Goal: Transaction & Acquisition: Purchase product/service

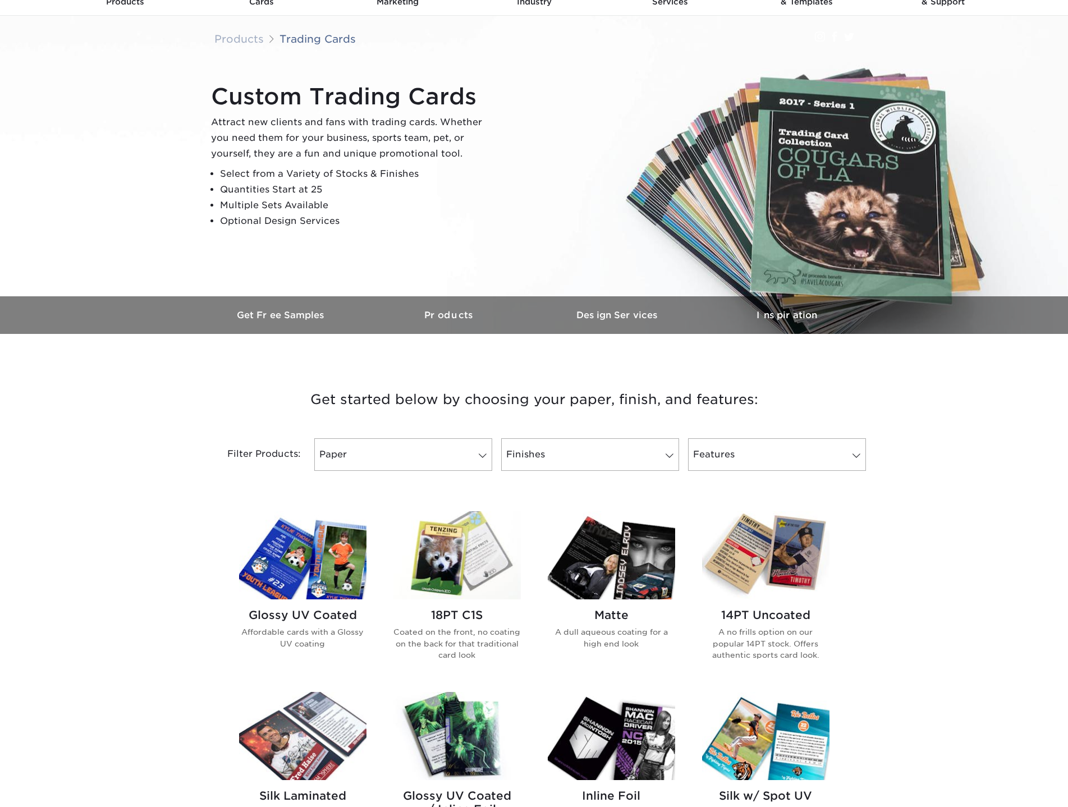
scroll to position [168, 0]
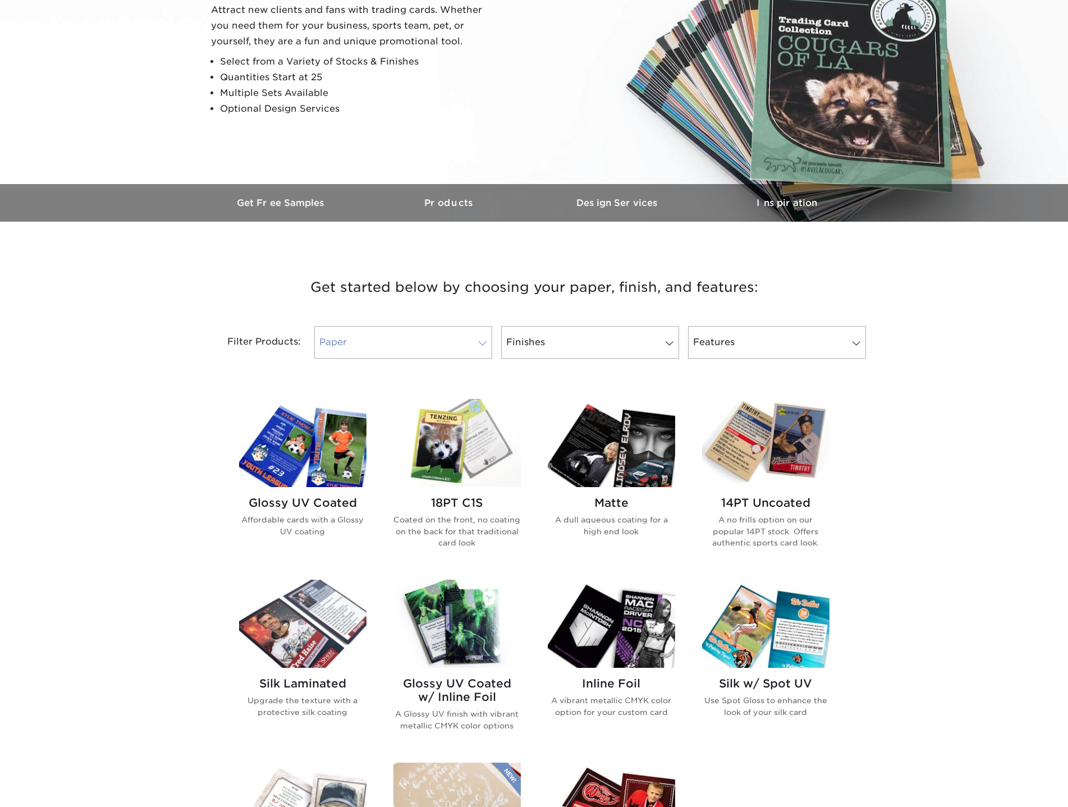
click at [383, 343] on link "Paper" at bounding box center [403, 342] width 178 height 33
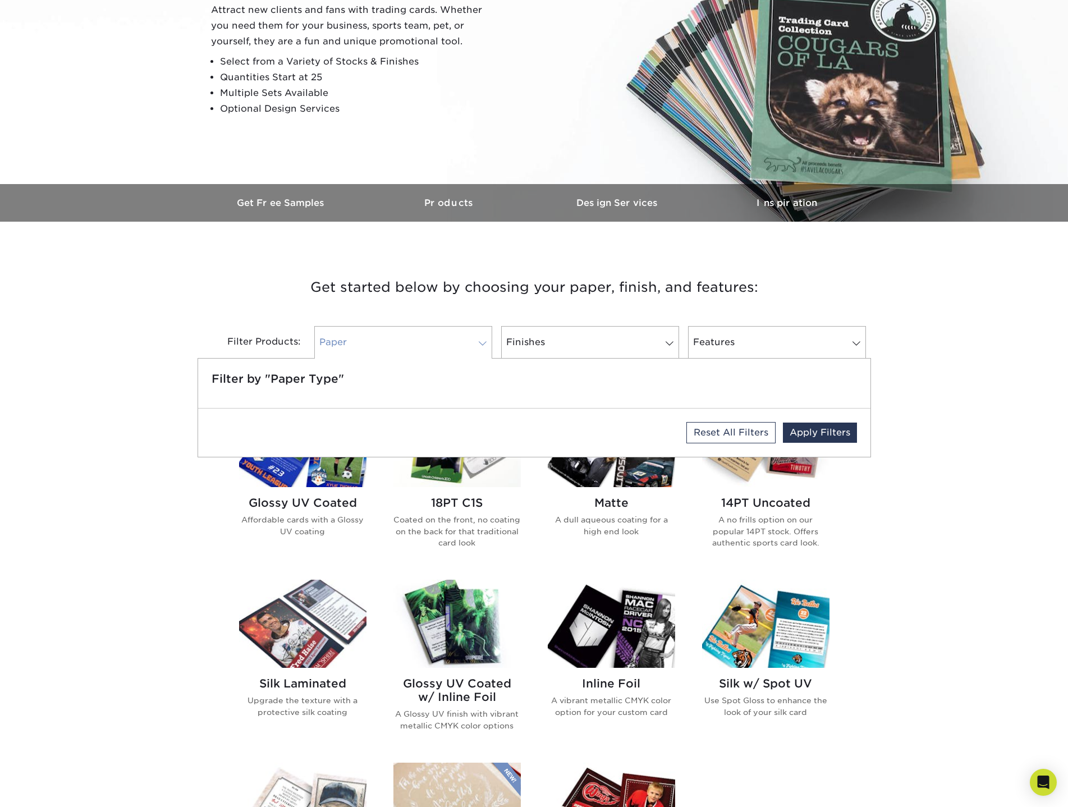
click at [382, 343] on link "Paper" at bounding box center [403, 342] width 178 height 33
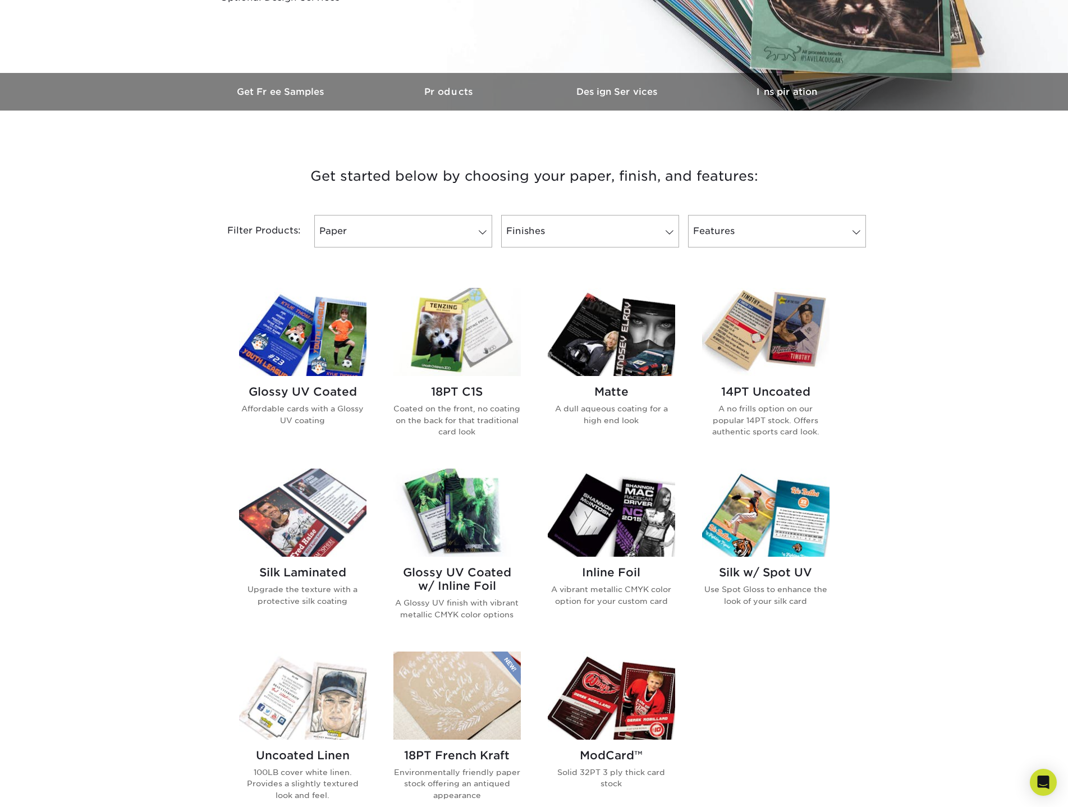
scroll to position [281, 0]
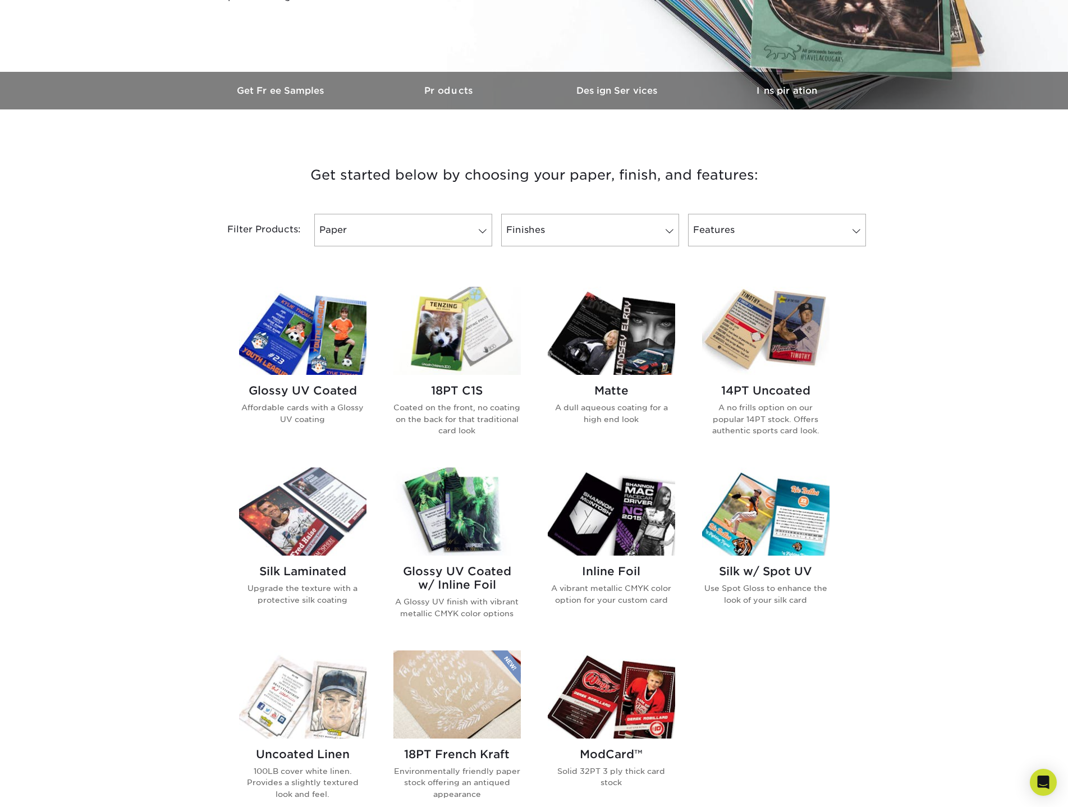
click at [456, 361] on img at bounding box center [456, 331] width 127 height 88
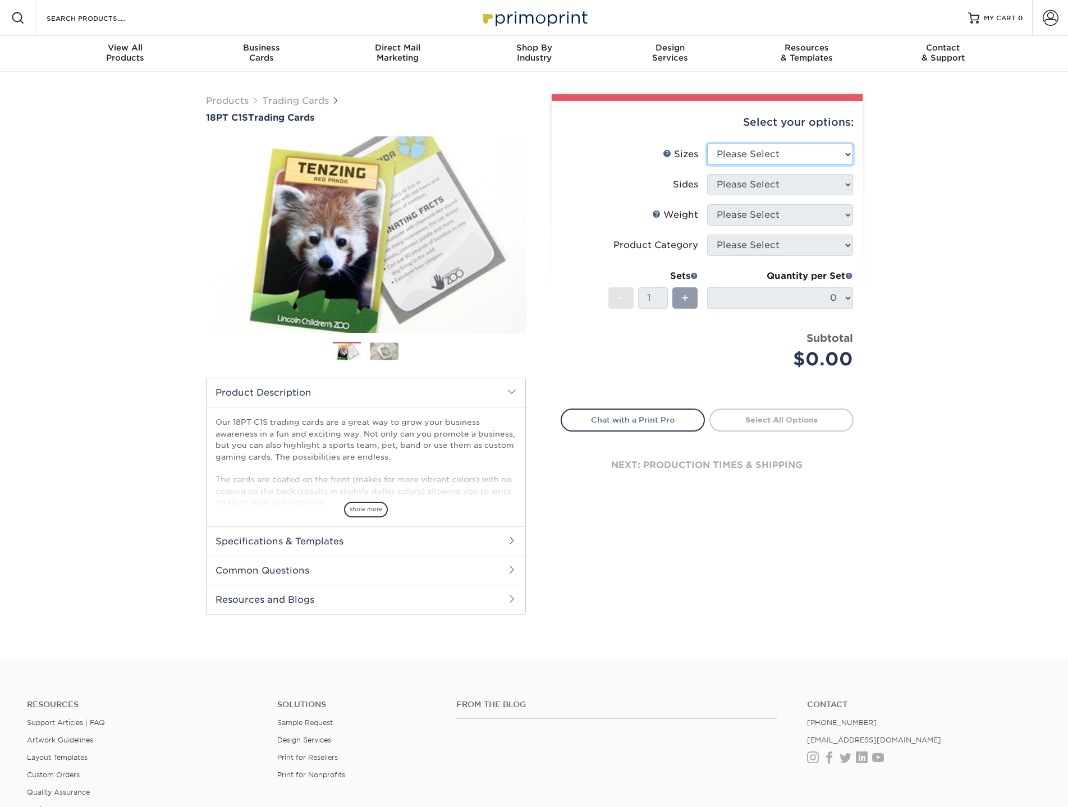
click at [790, 155] on select "Please Select 2.5" x 3.5"" at bounding box center [780, 154] width 146 height 21
select select "2.50x3.50"
click at [707, 144] on select "Please Select 2.5" x 3.5"" at bounding box center [780, 154] width 146 height 21
click at [770, 187] on select "Please Select Print Both Sides Print Front Only" at bounding box center [780, 184] width 146 height 21
select select "13abbda7-1d64-4f25-8bb2-c179b224825d"
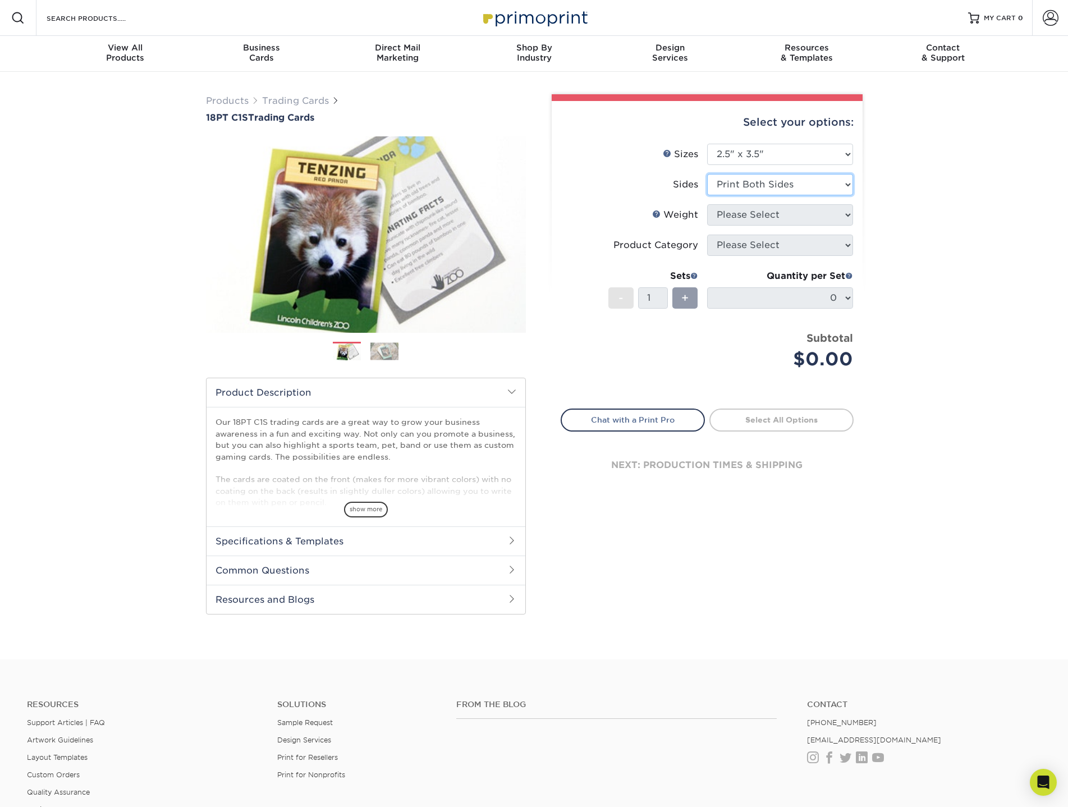
click at [707, 174] on select "Please Select Print Both Sides Print Front Only" at bounding box center [780, 184] width 146 height 21
click at [747, 220] on select "Please Select 18PT C1S" at bounding box center [780, 214] width 146 height 21
select select "18PTC1S"
click at [707, 204] on select "Please Select 18PT C1S" at bounding box center [780, 214] width 146 height 21
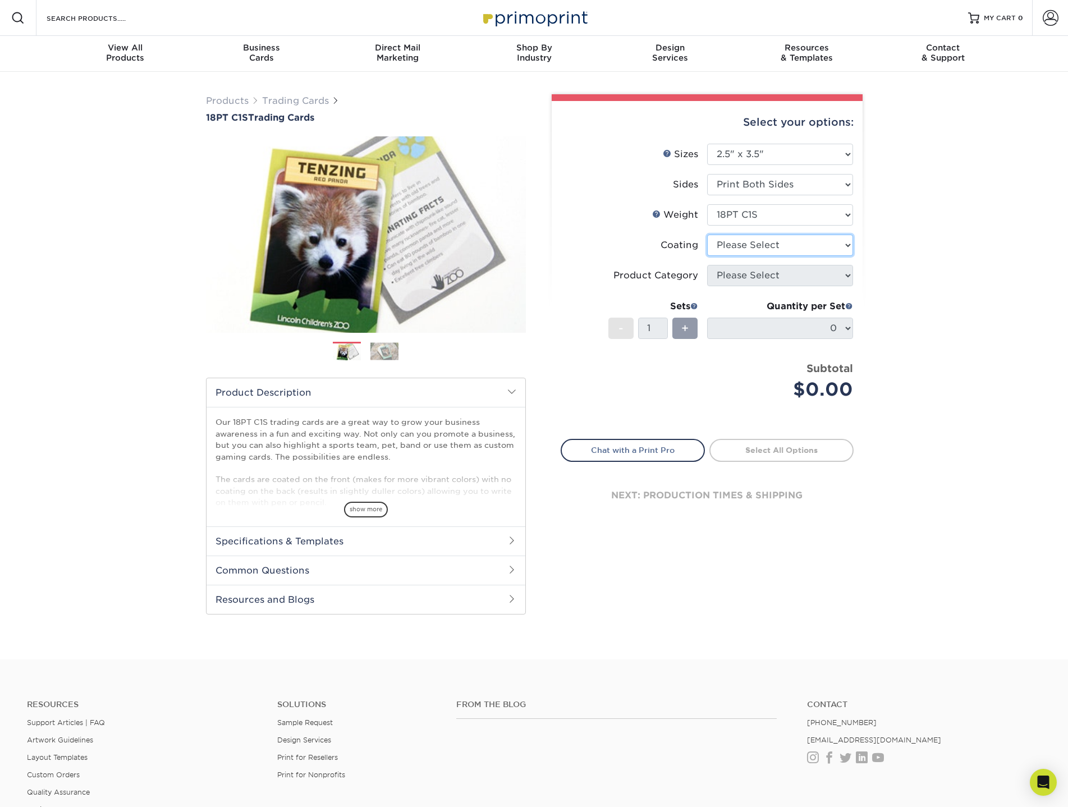
click at [748, 250] on select at bounding box center [780, 245] width 146 height 21
select select "1e8116af-acfc-44b1-83dc-8181aa338834"
click at [707, 235] on select at bounding box center [780, 245] width 146 height 21
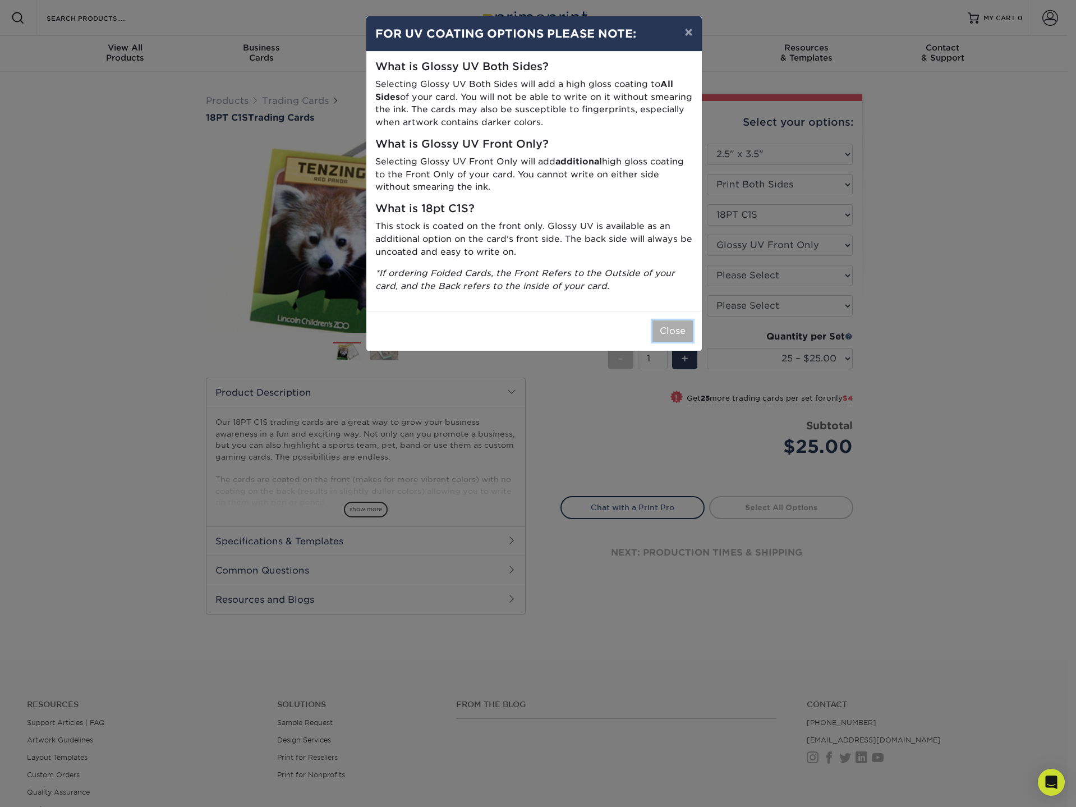
click at [678, 331] on button "Close" at bounding box center [673, 330] width 40 height 21
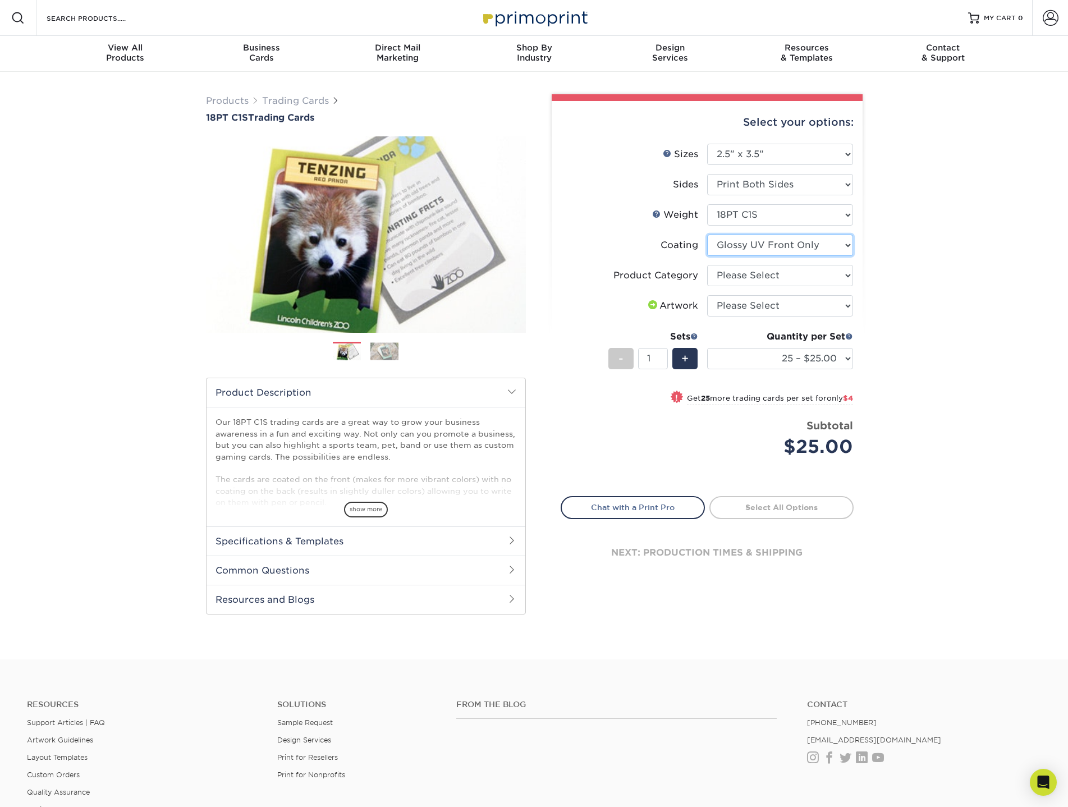
click at [762, 244] on select at bounding box center [780, 245] width 146 height 21
click at [707, 235] on select at bounding box center [780, 245] width 146 height 21
click at [772, 277] on select "Please Select Trading Cards" at bounding box center [780, 275] width 146 height 21
select select "c2f9bce9-36c2-409d-b101-c29d9d031e18"
click at [707, 265] on select "Please Select Trading Cards" at bounding box center [780, 275] width 146 height 21
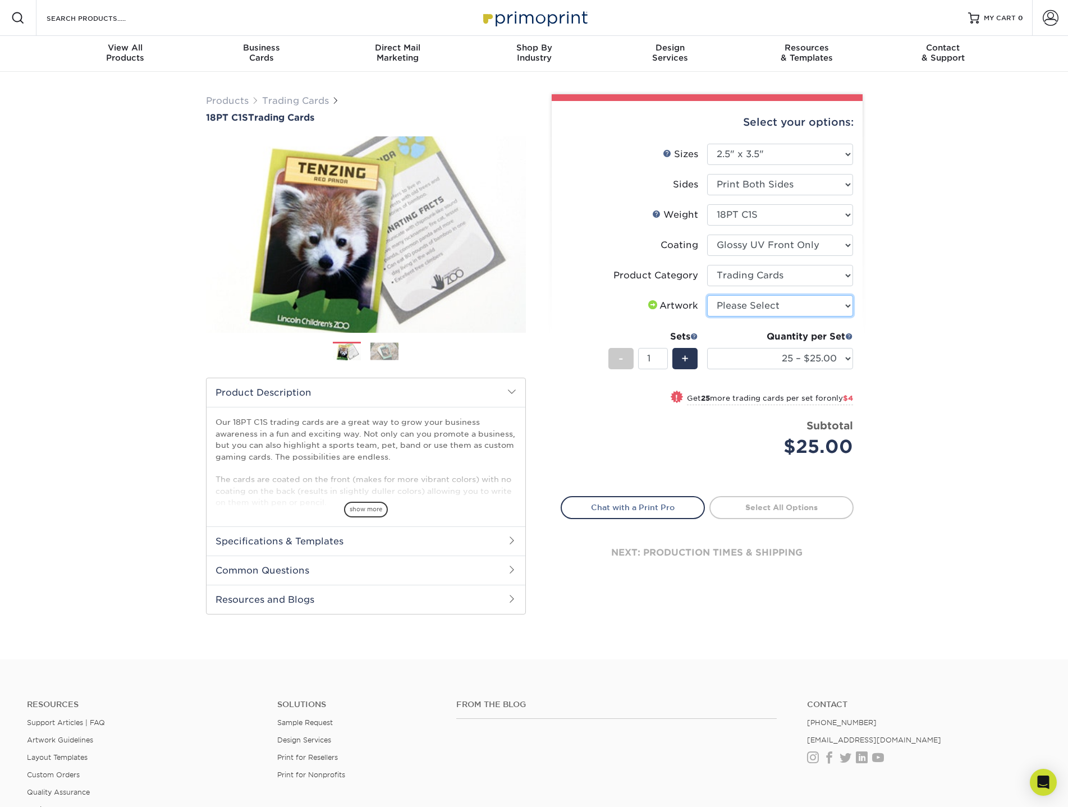
click at [763, 308] on select "Please Select I will upload files I need a design - $100" at bounding box center [780, 305] width 146 height 21
select select "upload"
click at [707, 295] on select "Please Select I will upload files I need a design - $100" at bounding box center [780, 305] width 146 height 21
click at [755, 512] on link "Proceed to Shipping" at bounding box center [781, 506] width 144 height 20
type input "Set 1"
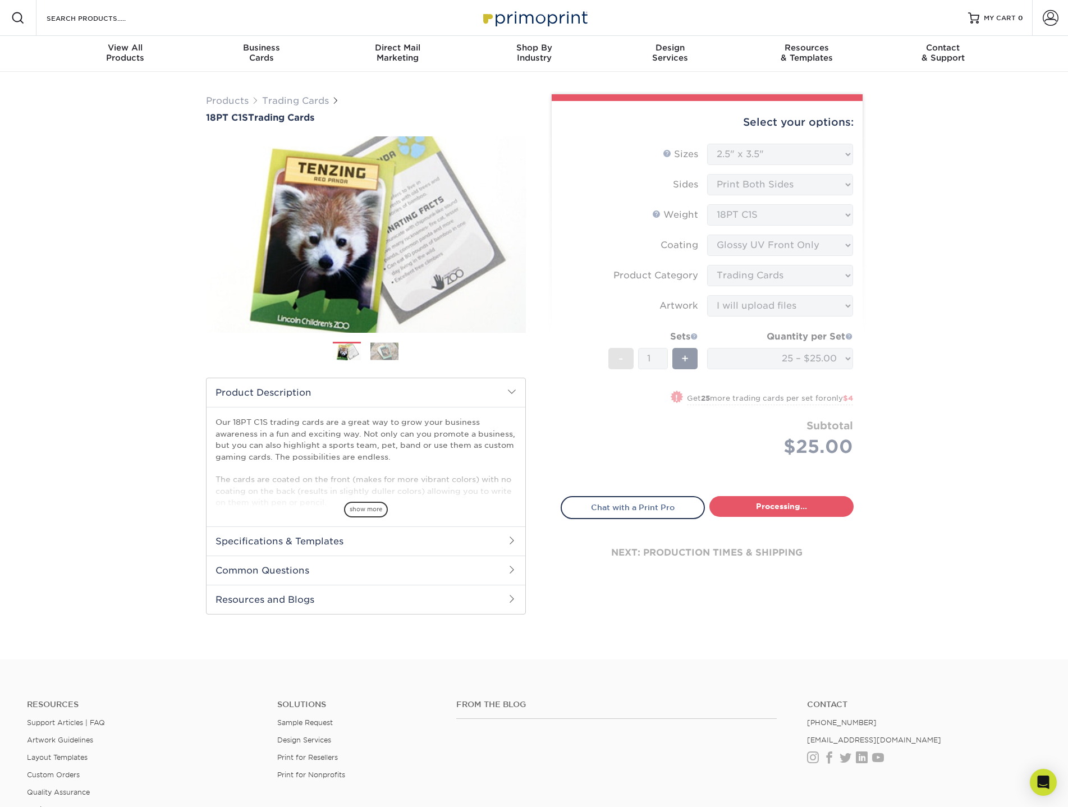
select select "08588386-0599-420e-8c79-4535039915a0"
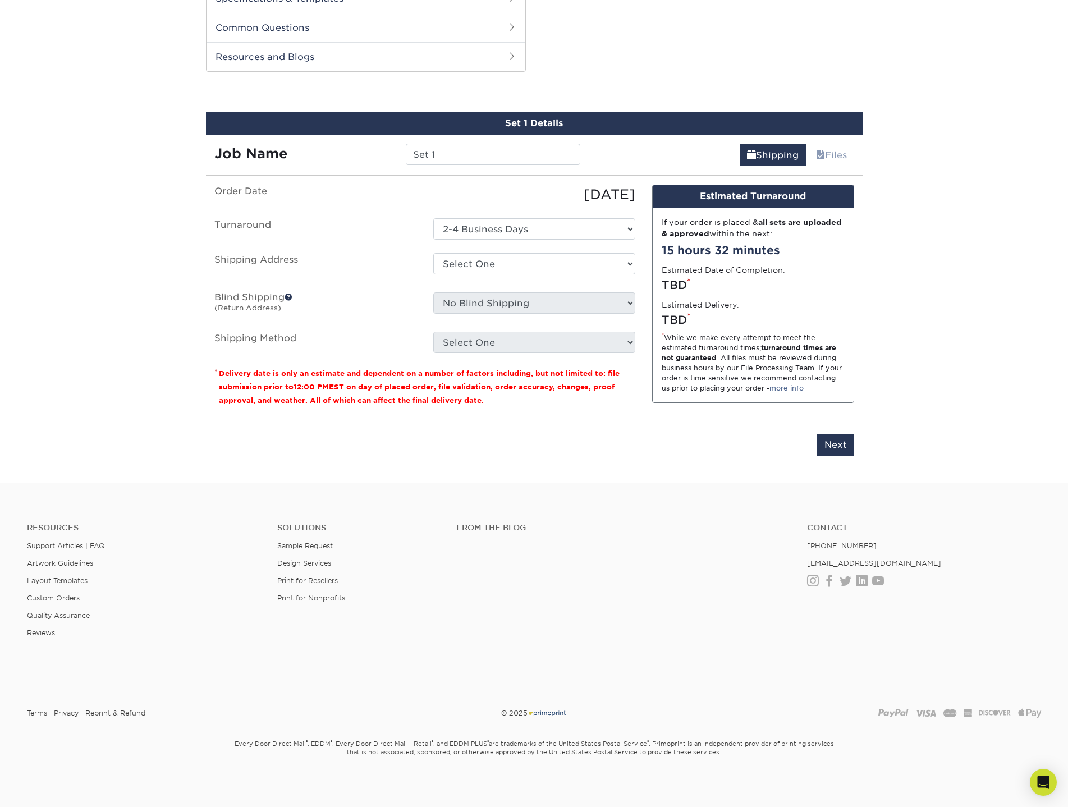
scroll to position [547, 0]
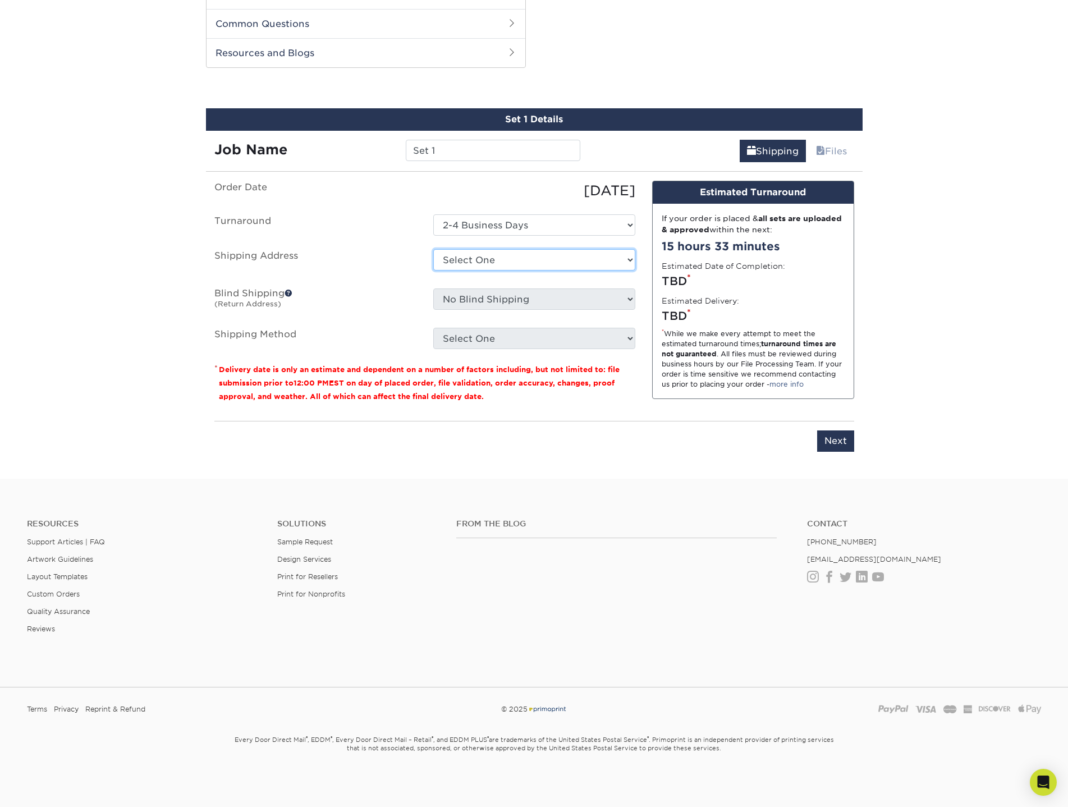
click at [490, 253] on select "Select One + Add New Address - Login" at bounding box center [534, 259] width 202 height 21
select select "newaddress"
click at [433, 249] on select "Select One + Add New Address - Login" at bounding box center [534, 259] width 202 height 21
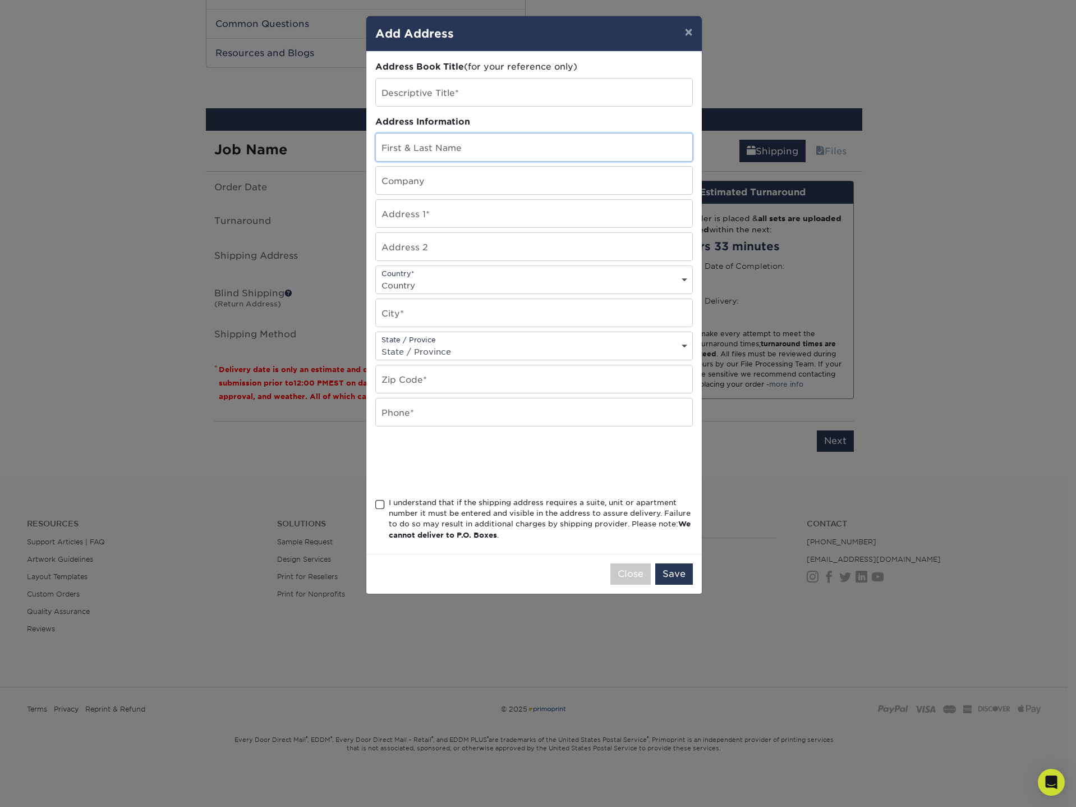
click at [433, 149] on input "text" at bounding box center [534, 147] width 316 height 27
type input "[PERSON_NAME]"
type input "[STREET_ADDRESS]"
select select "US"
type input "Winnetka"
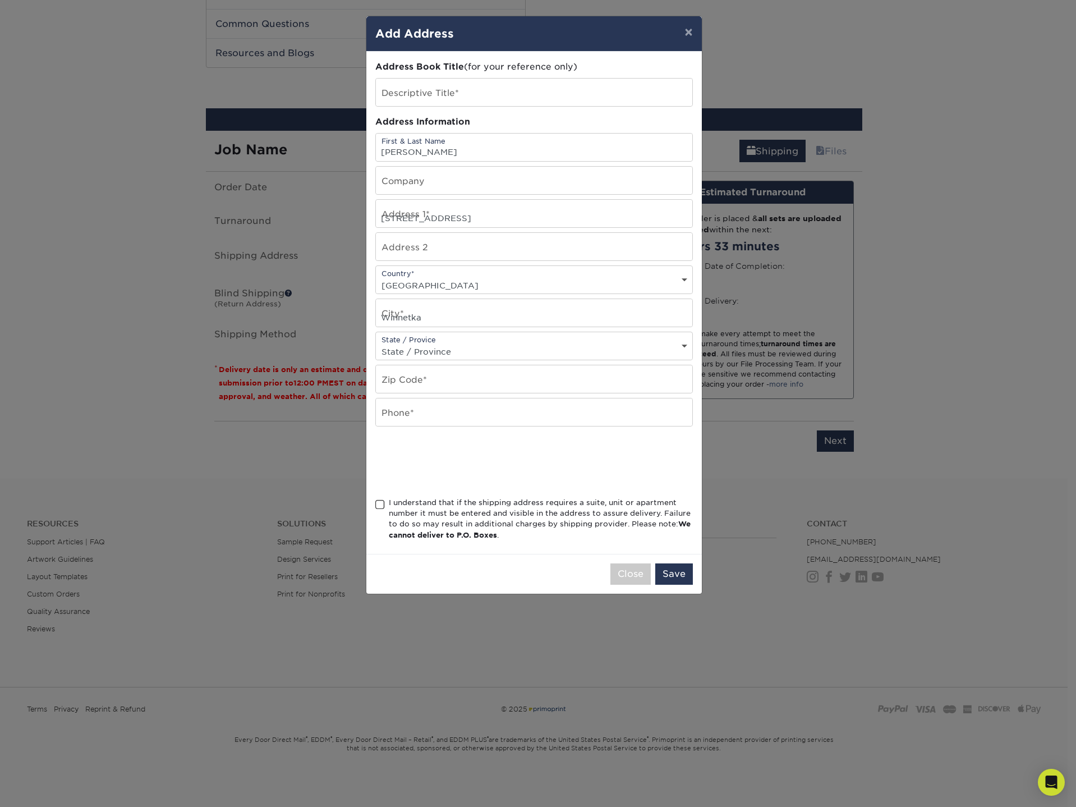
select select "IL"
type input "60093"
click at [423, 420] on input "text" at bounding box center [534, 411] width 316 height 27
type input "8472753587"
type input "[PERSON_NAME] Bros."
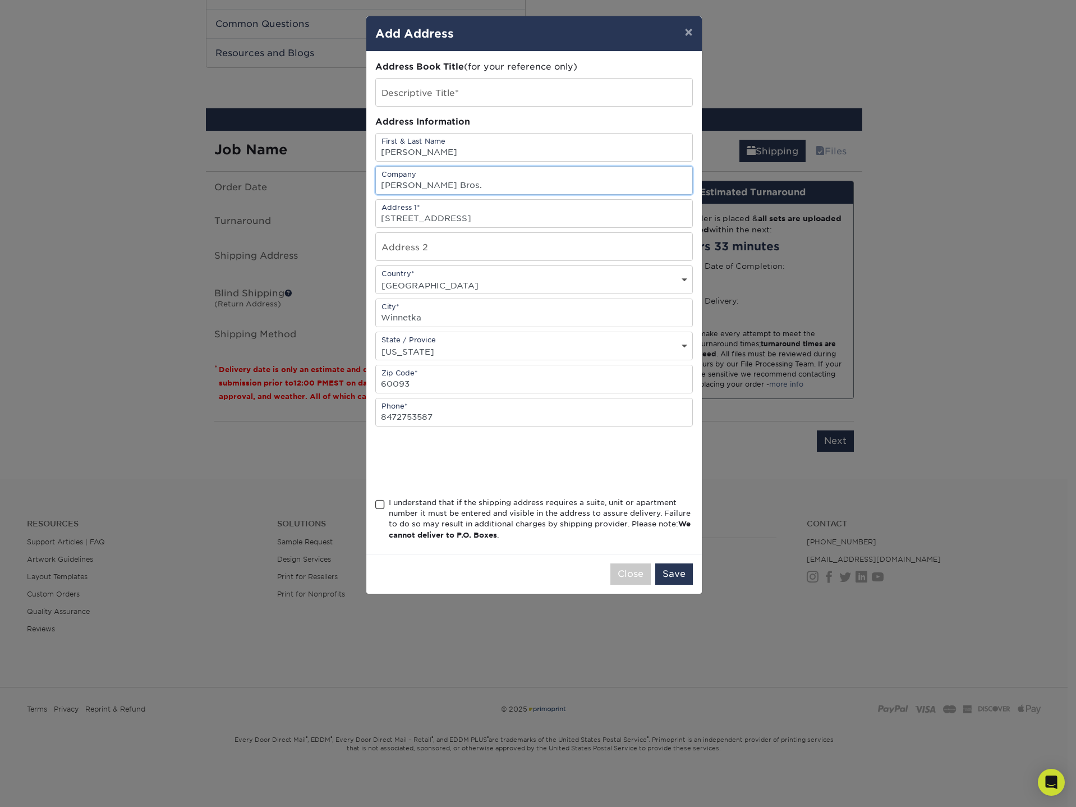
drag, startPoint x: 444, startPoint y: 194, endPoint x: 308, endPoint y: 186, distance: 136.0
click at [308, 186] on div "× Add Address Address Book Title (for your reference only) Descriptive Title* A…" at bounding box center [538, 403] width 1076 height 807
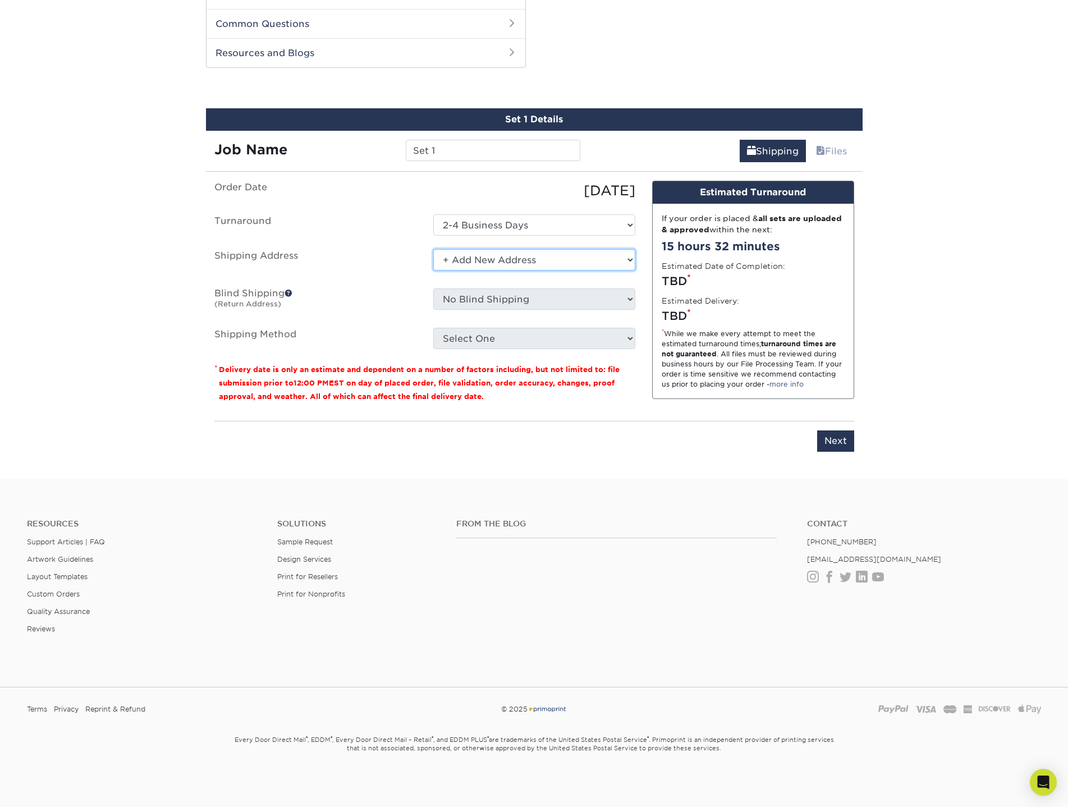
click at [501, 263] on select "Select One + Add New Address - Login" at bounding box center [534, 259] width 202 height 21
click at [433, 249] on select "Select One + Add New Address - Login" at bounding box center [534, 259] width 202 height 21
click at [492, 270] on div "Select One + Add New Address - Login" at bounding box center [534, 262] width 219 height 26
click at [494, 263] on select "Select One + Add New Address - Login" at bounding box center [534, 259] width 202 height 21
click at [433, 270] on select "Select One + Add New Address - Login" at bounding box center [534, 259] width 202 height 21
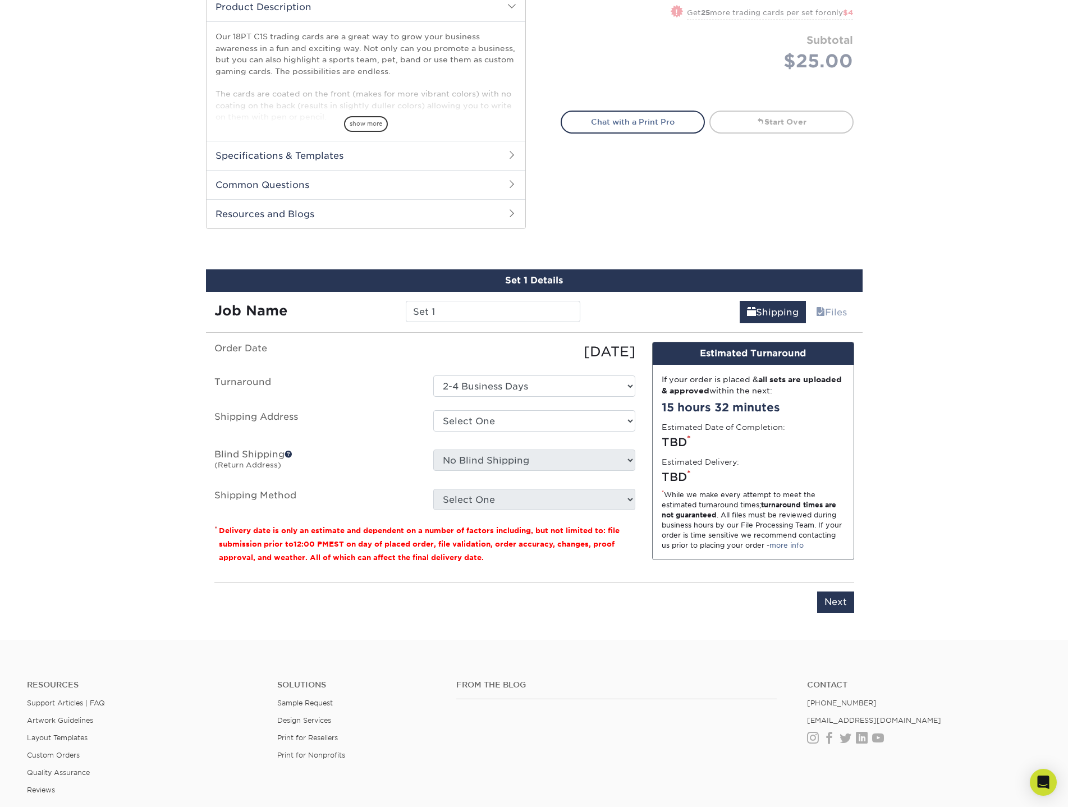
scroll to position [393, 0]
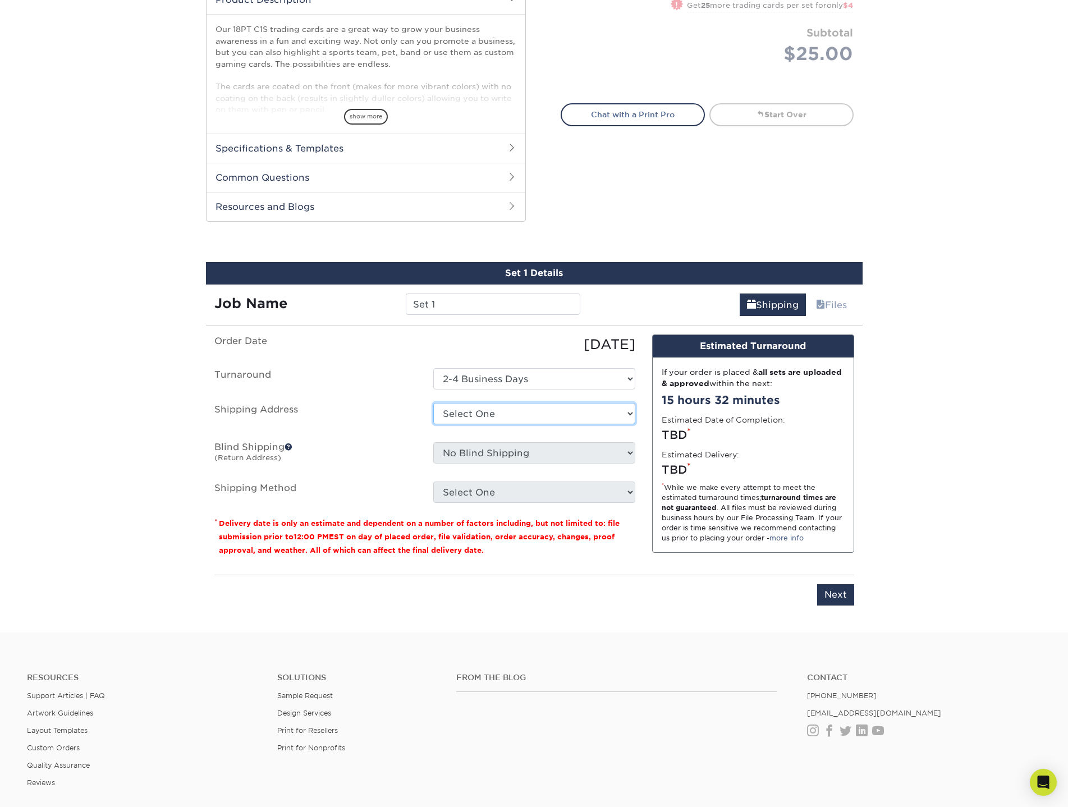
click at [496, 416] on select "Select One + Add New Address - Login" at bounding box center [534, 413] width 202 height 21
select select "newaddress"
click at [433, 403] on select "Select One + Add New Address - Login" at bounding box center [534, 413] width 202 height 21
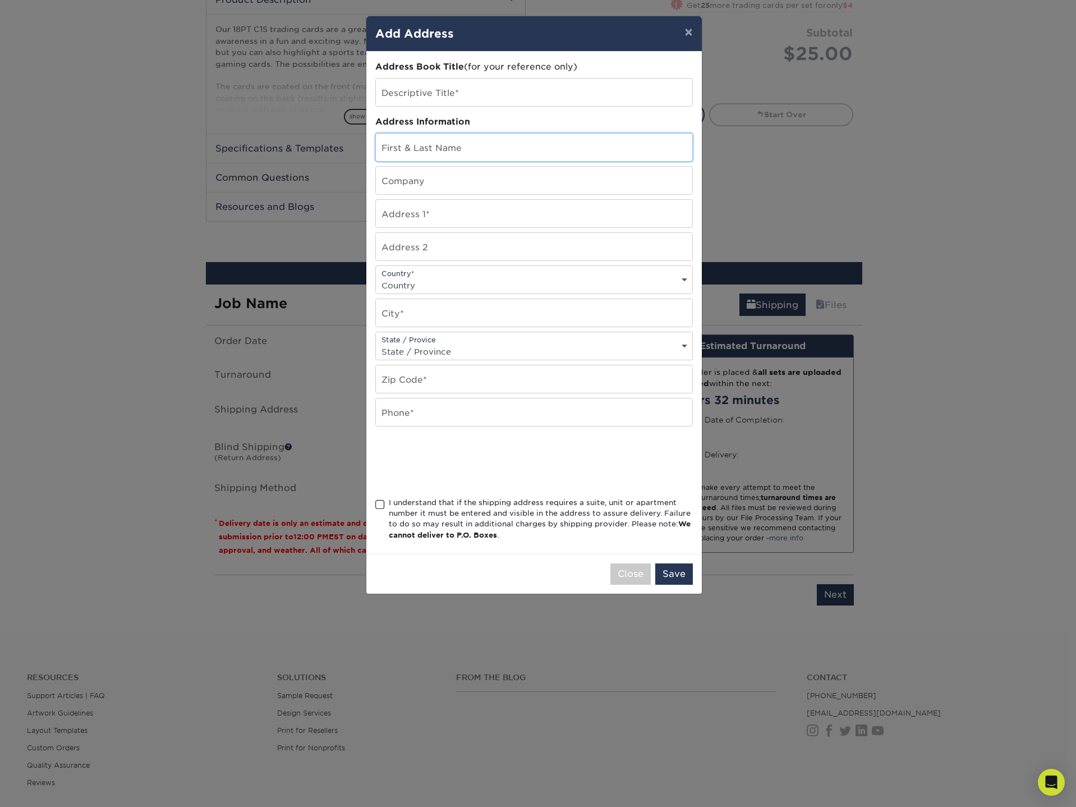
click at [437, 159] on input "text" at bounding box center [534, 147] width 316 height 27
type input "[PERSON_NAME]"
type input "[PERSON_NAME] Bros."
type input "[STREET_ADDRESS]"
select select "US"
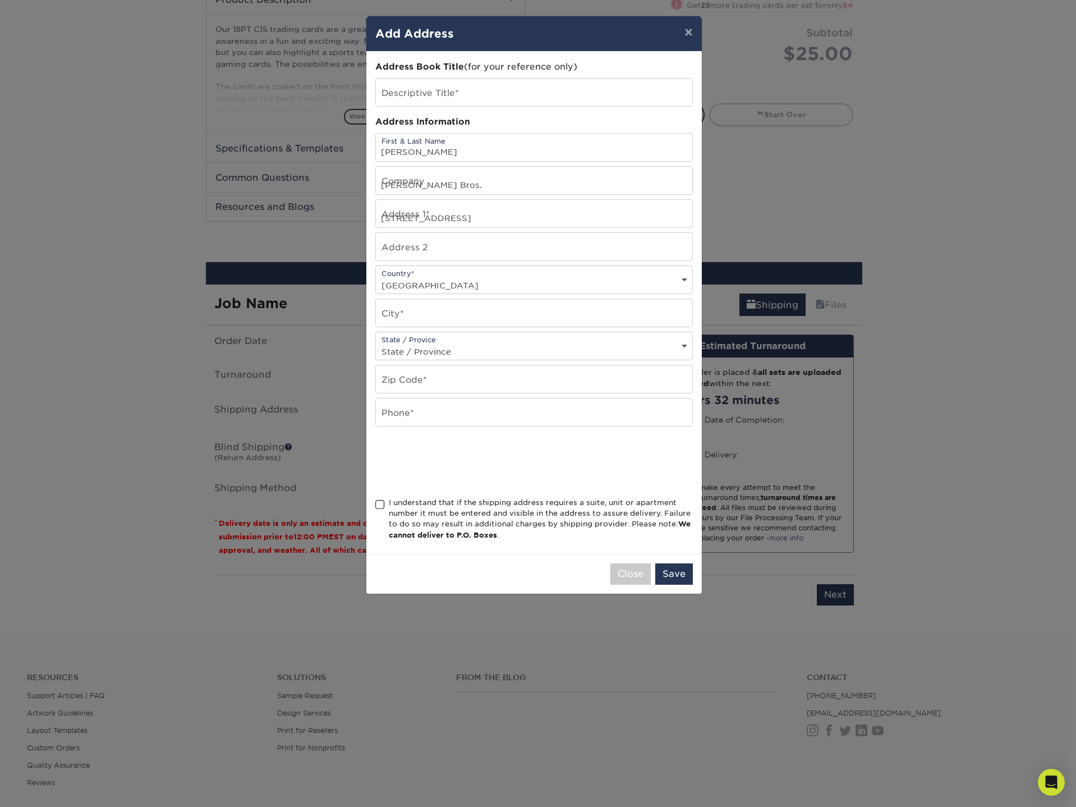
type input "Winnetka"
select select "IL"
type input "60093"
type input "8472753587"
click at [380, 508] on span at bounding box center [380, 504] width 10 height 11
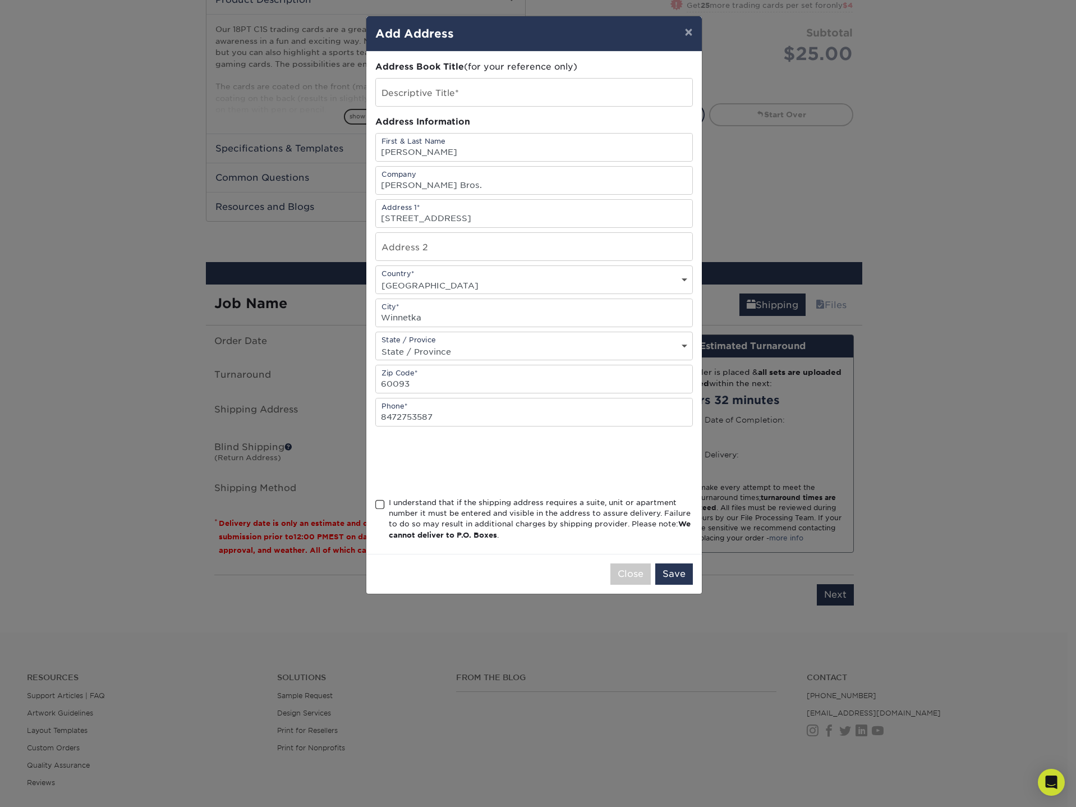
click at [0, 0] on input "I understand that if the shipping address requires a suite, unit or apartment n…" at bounding box center [0, 0] width 0 height 0
click at [680, 577] on button "Save" at bounding box center [674, 573] width 38 height 21
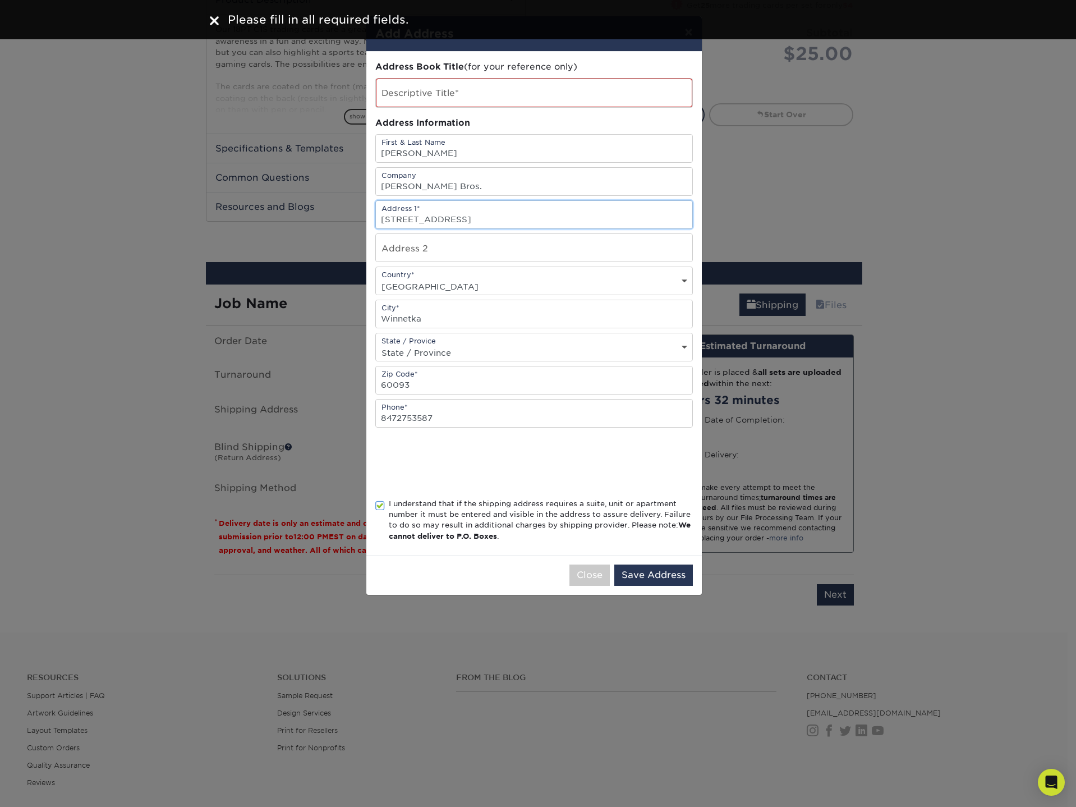
click at [506, 228] on input "[STREET_ADDRESS]" at bounding box center [534, 214] width 316 height 27
drag, startPoint x: 512, startPoint y: 226, endPoint x: 454, endPoint y: 221, distance: 58.5
click at [454, 221] on input "[STREET_ADDRESS]" at bounding box center [534, 214] width 316 height 27
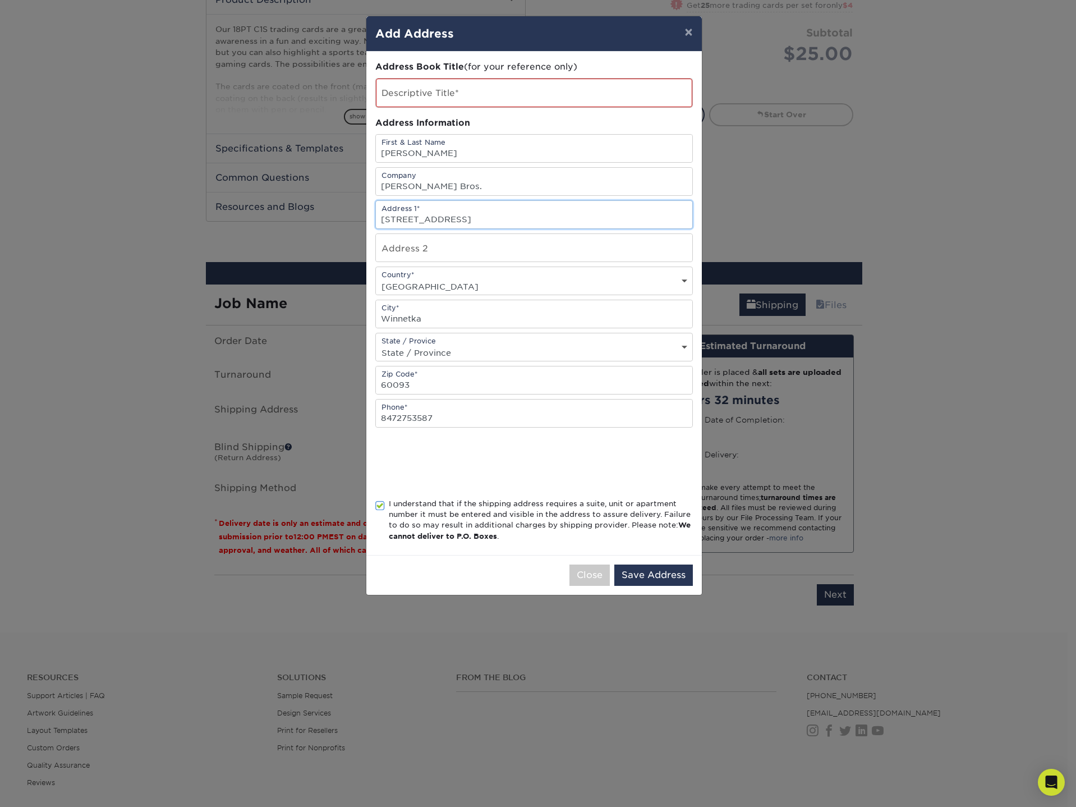
type input "[STREET_ADDRESS]"
click at [465, 95] on input "text" at bounding box center [534, 93] width 316 height 29
type input "[PERSON_NAME] Hockey"
click at [652, 570] on button "Save Address" at bounding box center [653, 575] width 79 height 21
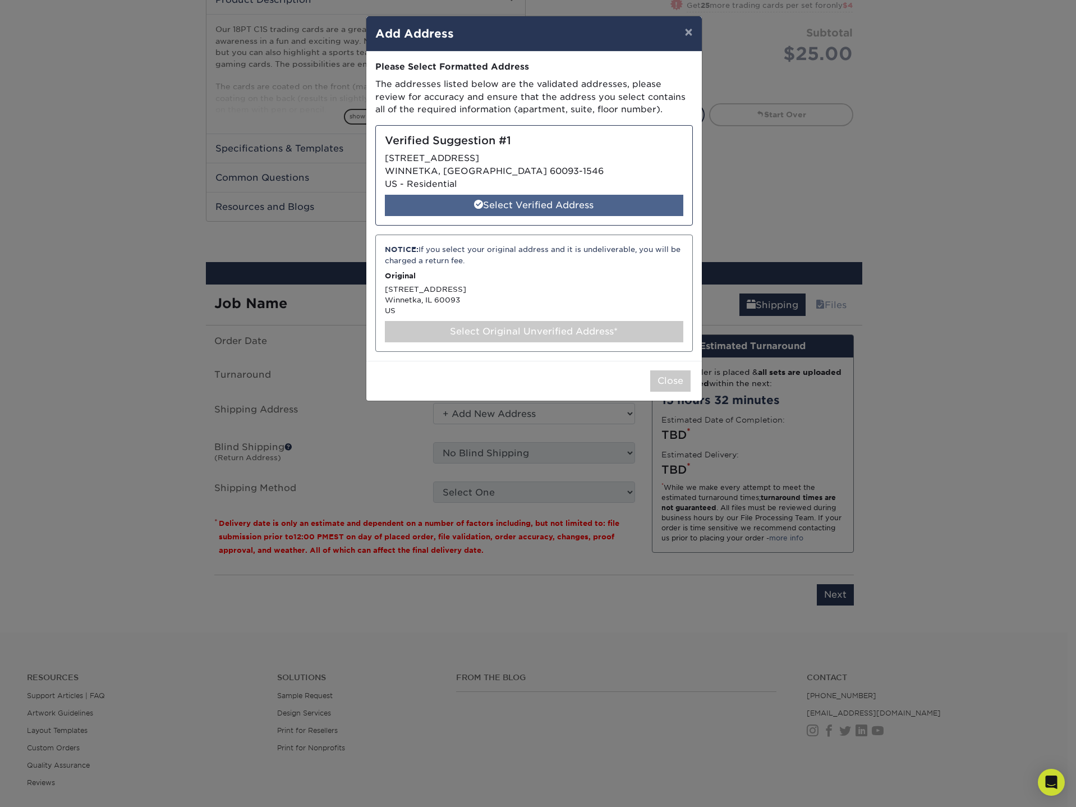
click at [516, 205] on div "Select Verified Address" at bounding box center [534, 205] width 299 height 21
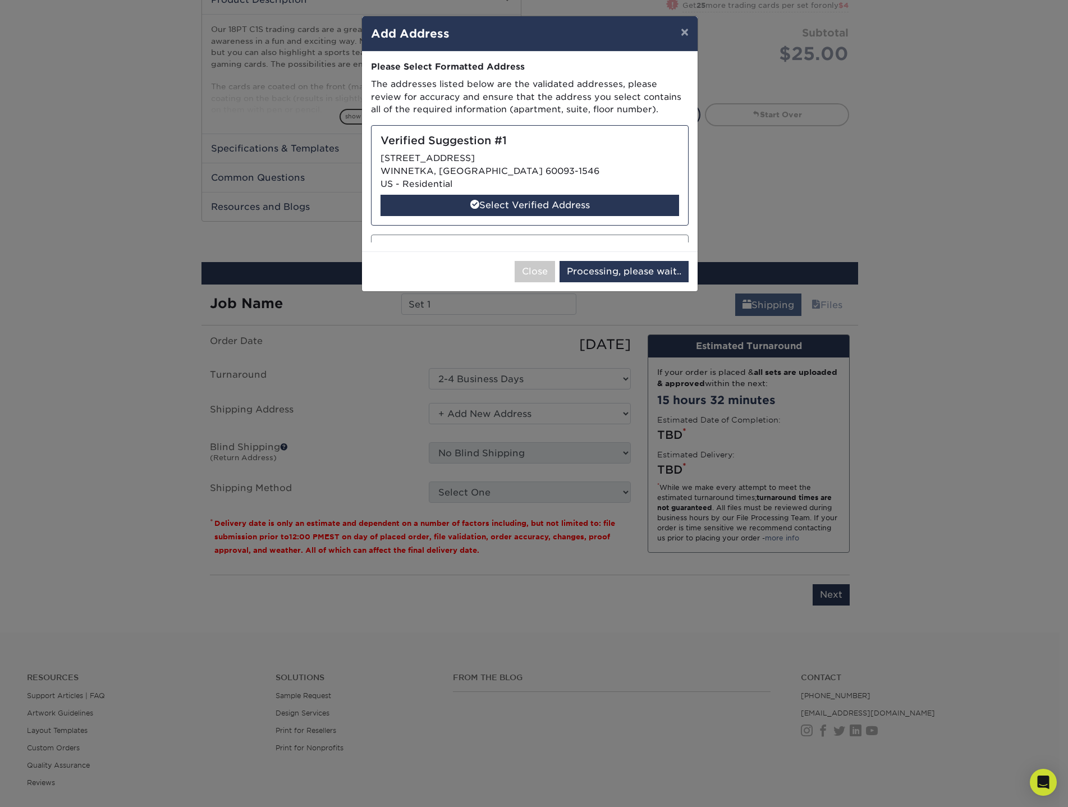
select select "286968"
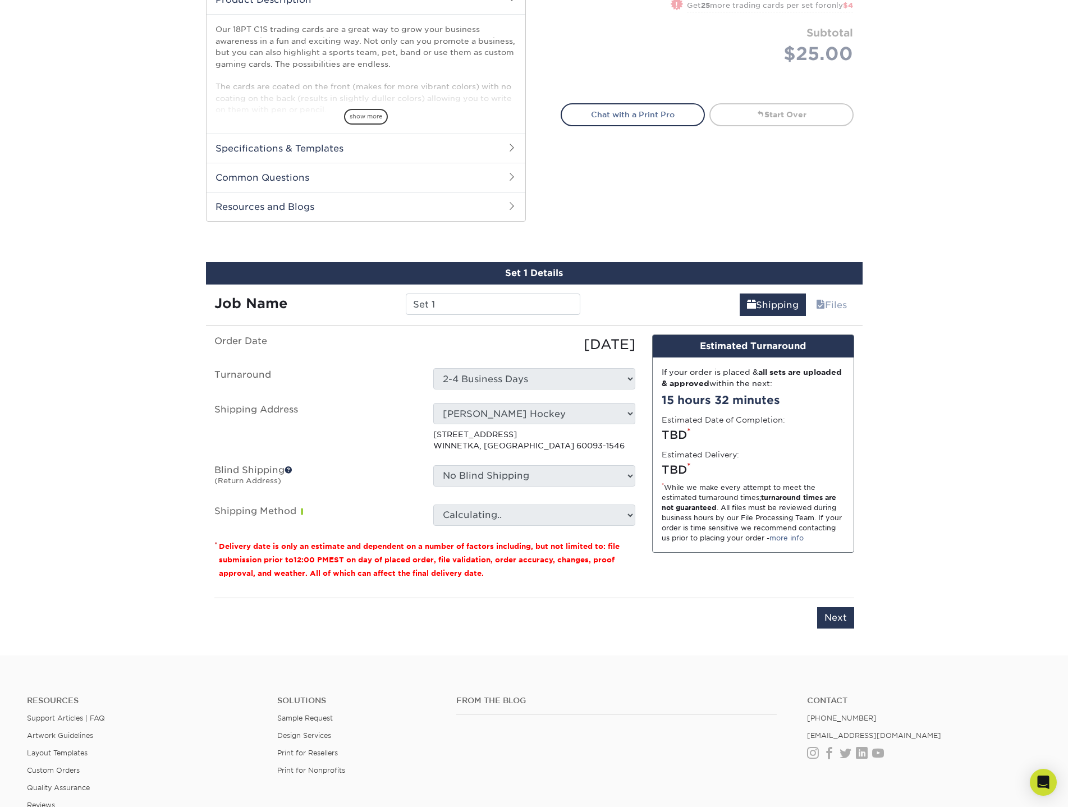
click at [290, 469] on span at bounding box center [289, 470] width 8 height 8
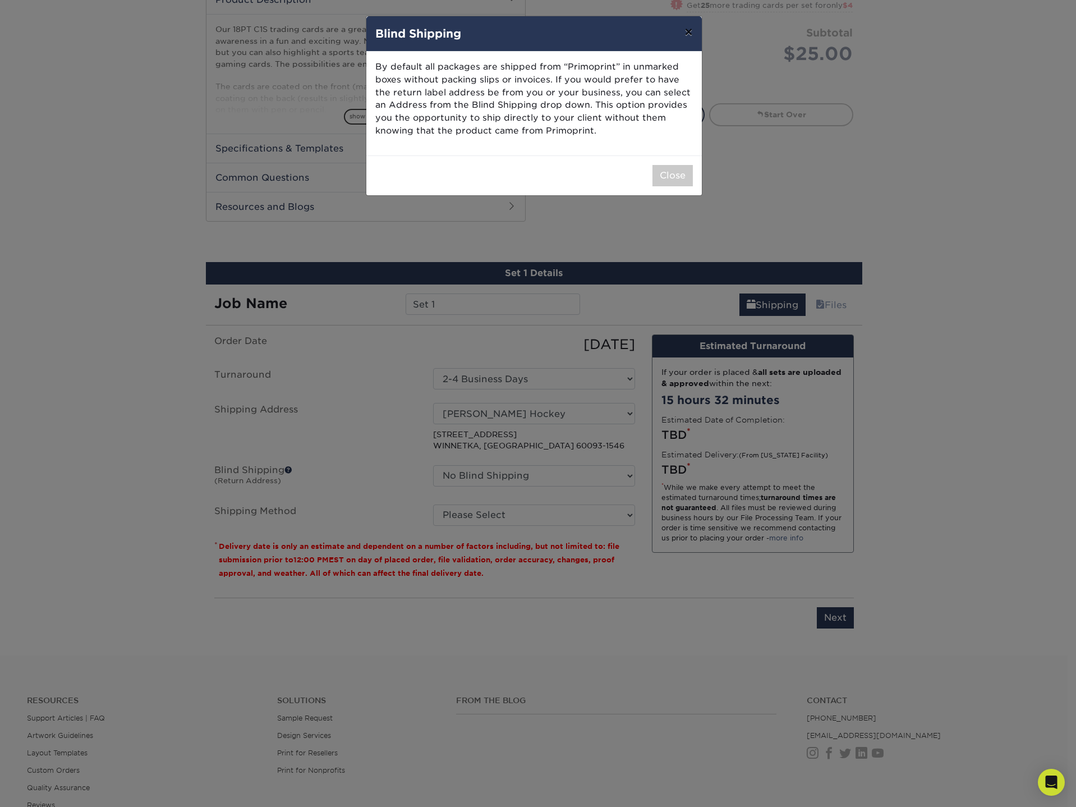
click at [692, 31] on button "×" at bounding box center [689, 31] width 26 height 31
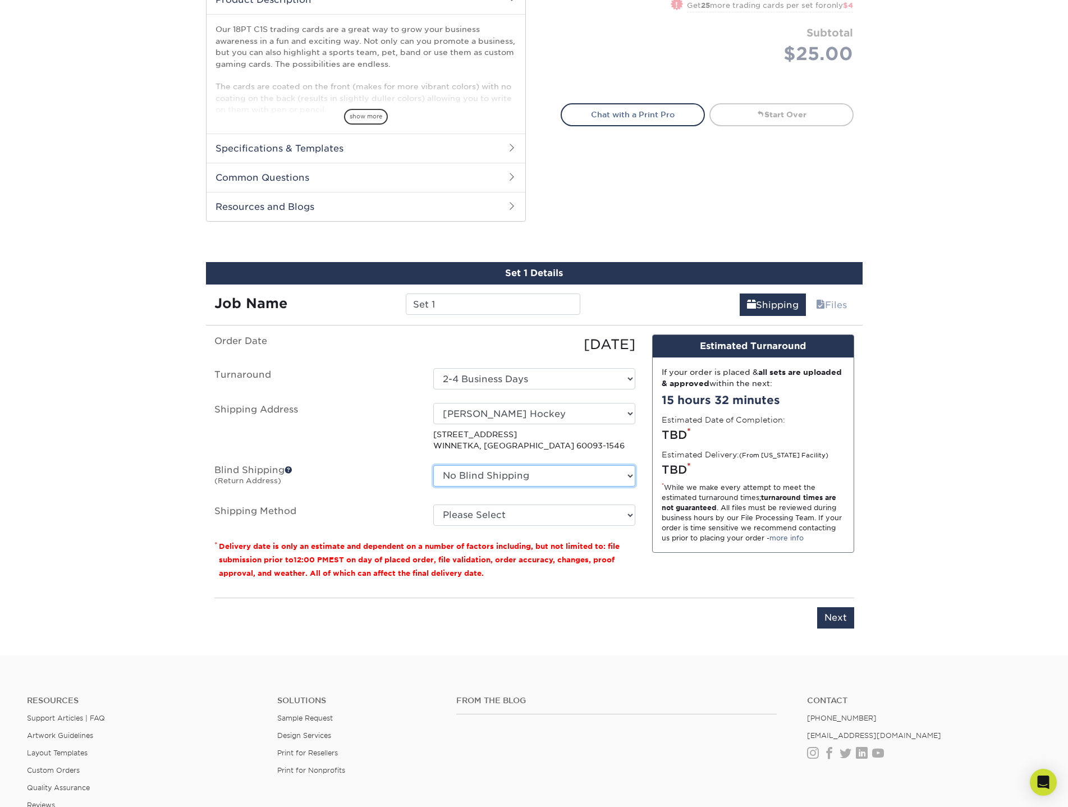
click at [478, 478] on select "No Blind Shipping + Add New Address" at bounding box center [534, 475] width 202 height 21
drag, startPoint x: 360, startPoint y: 460, endPoint x: 365, endPoint y: 460, distance: 5.6
click at [361, 460] on ul "Order Date [DATE] [GEOGRAPHIC_DATA] Select One 2-4 Business Days Shipping Addre…" at bounding box center [424, 429] width 421 height 191
click at [492, 483] on select "No Blind Shipping + Add New Address" at bounding box center [534, 475] width 202 height 21
click at [292, 469] on span at bounding box center [289, 470] width 8 height 8
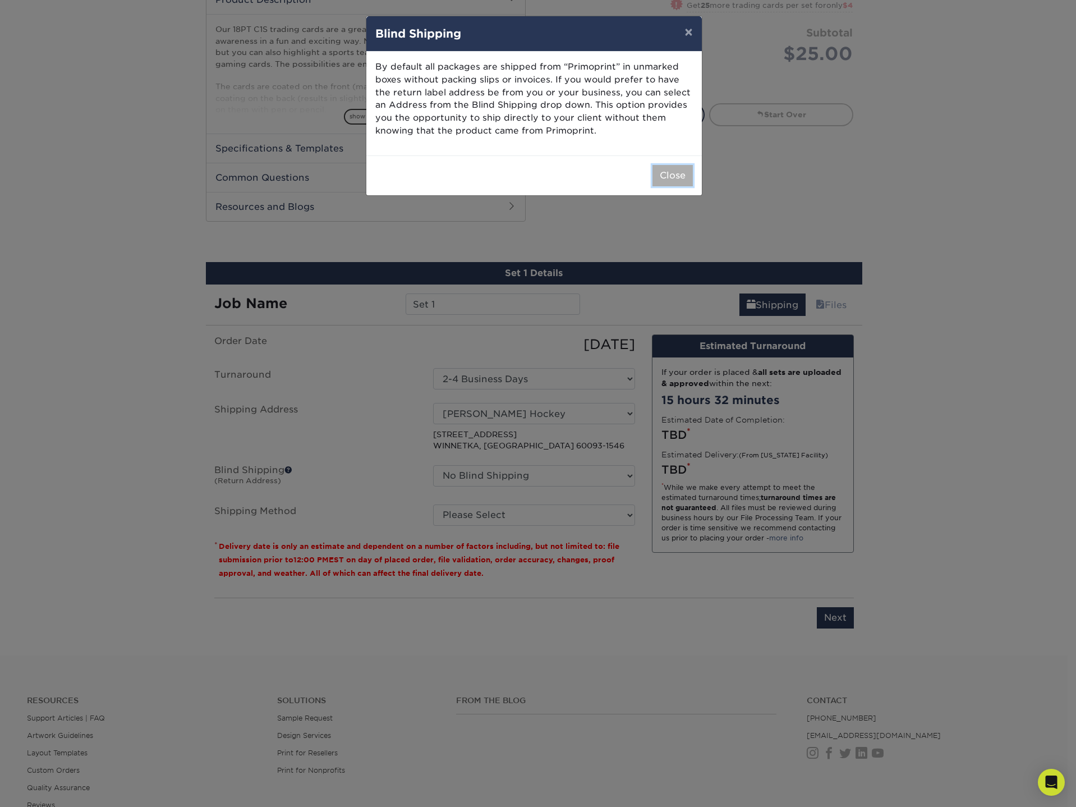
click at [674, 177] on button "Close" at bounding box center [673, 175] width 40 height 21
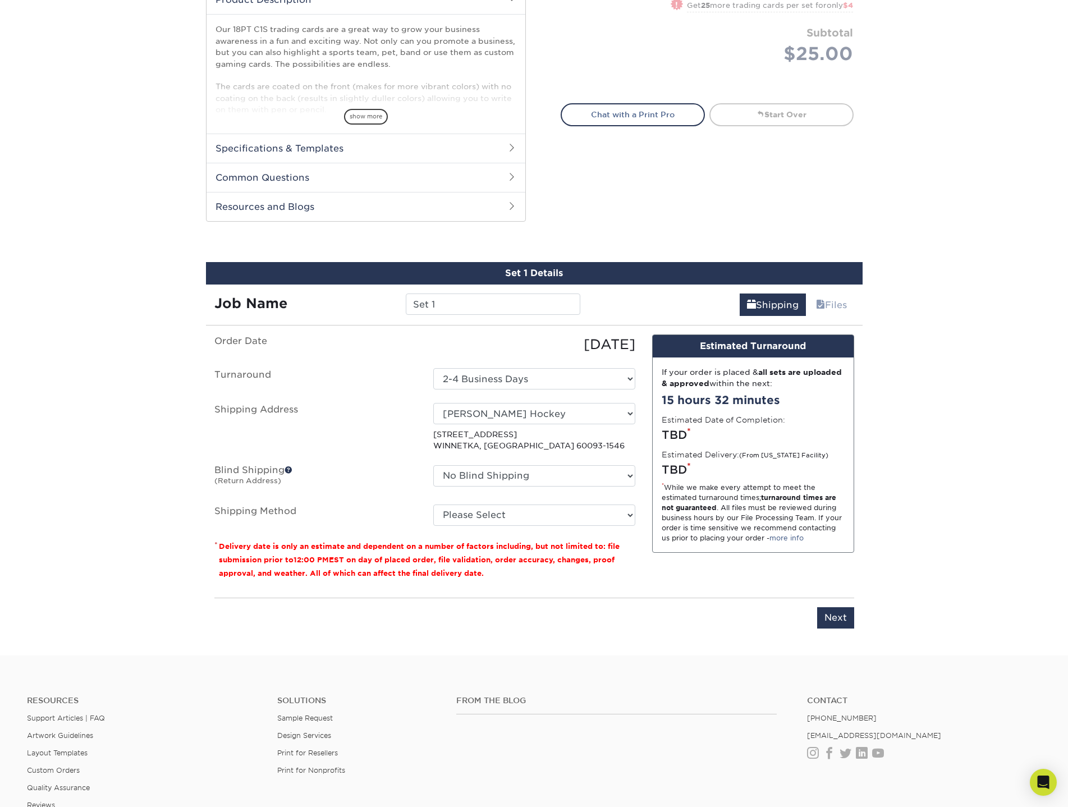
click at [464, 502] on ul "Order Date [DATE] [GEOGRAPHIC_DATA] Select One 2-4 Business Days Shipping Addre…" at bounding box center [424, 429] width 421 height 191
click at [478, 511] on select "Please Select 3 Day Shipping Service (+$16.68) Ground Shipping (+$16.91) 2 Day …" at bounding box center [534, 514] width 202 height 21
select select "12"
click at [433, 504] on select "Please Select 3 Day Shipping Service (+$16.68) Ground Shipping (+$16.91) 2 Day …" at bounding box center [534, 514] width 202 height 21
click at [840, 622] on input "Next" at bounding box center [835, 617] width 37 height 21
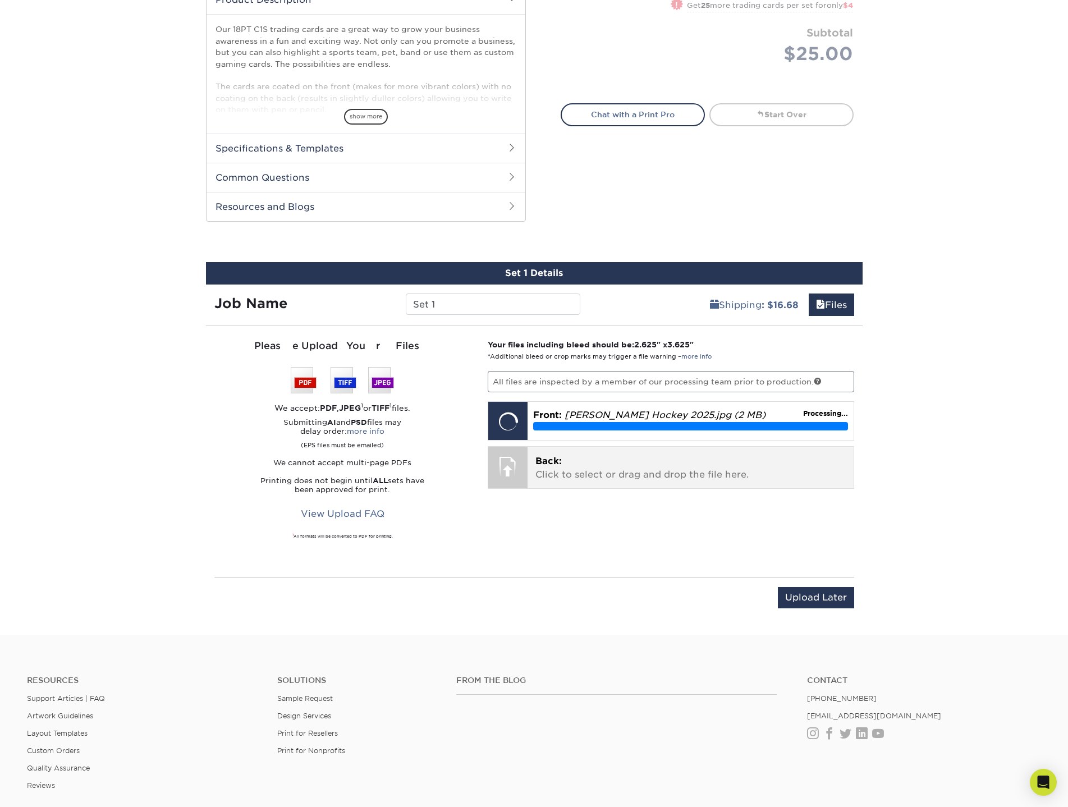
click at [625, 472] on p "Back: Click to select or drag and drop the file here." at bounding box center [690, 468] width 310 height 27
click at [809, 604] on input "Upload Later" at bounding box center [816, 597] width 76 height 21
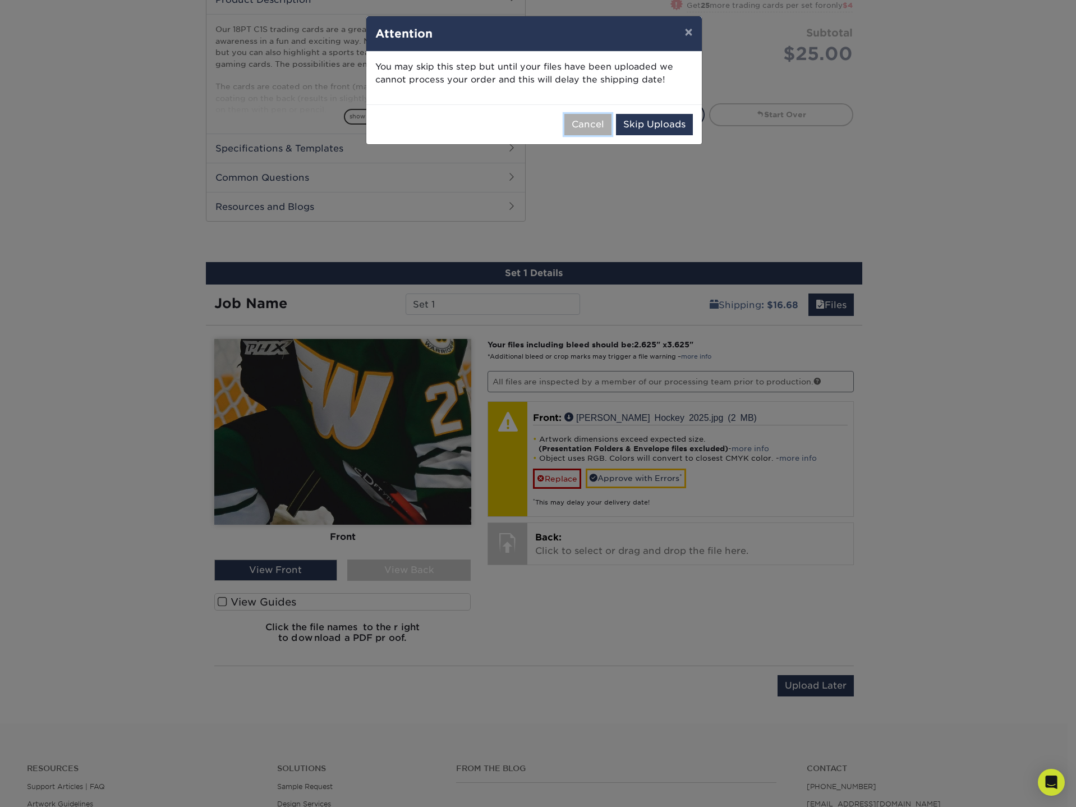
click at [582, 126] on button "Cancel" at bounding box center [588, 124] width 47 height 21
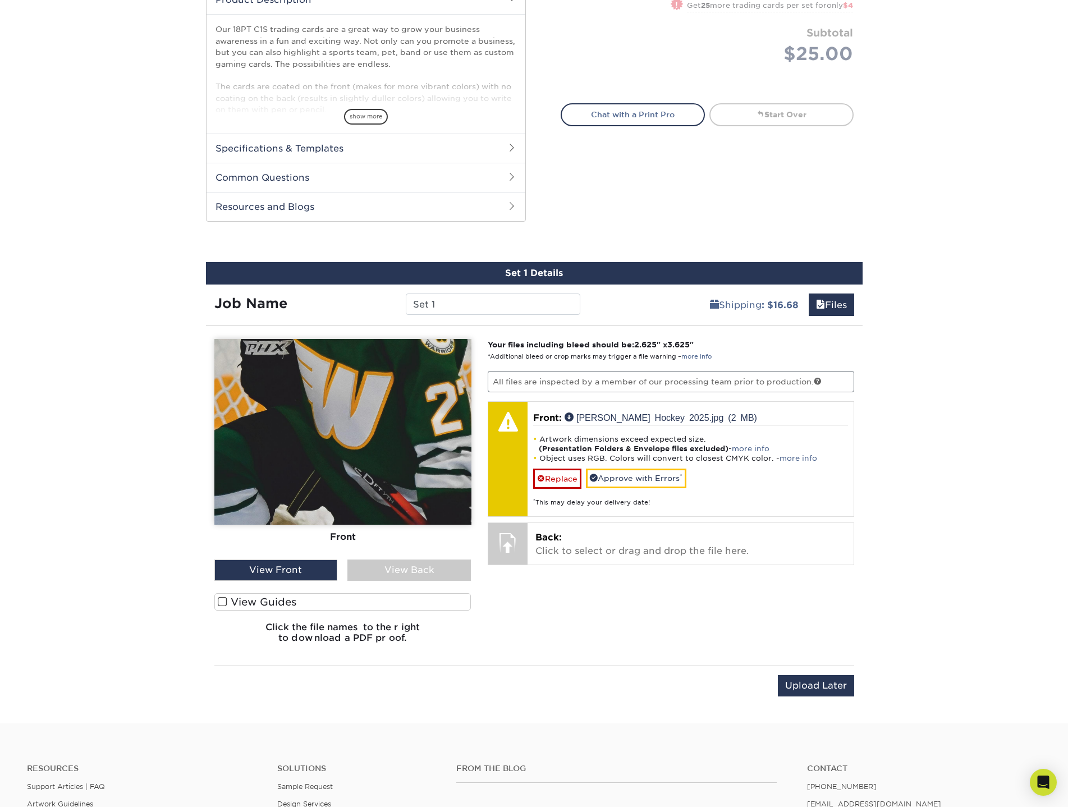
click at [291, 565] on div "View Front" at bounding box center [275, 569] width 123 height 21
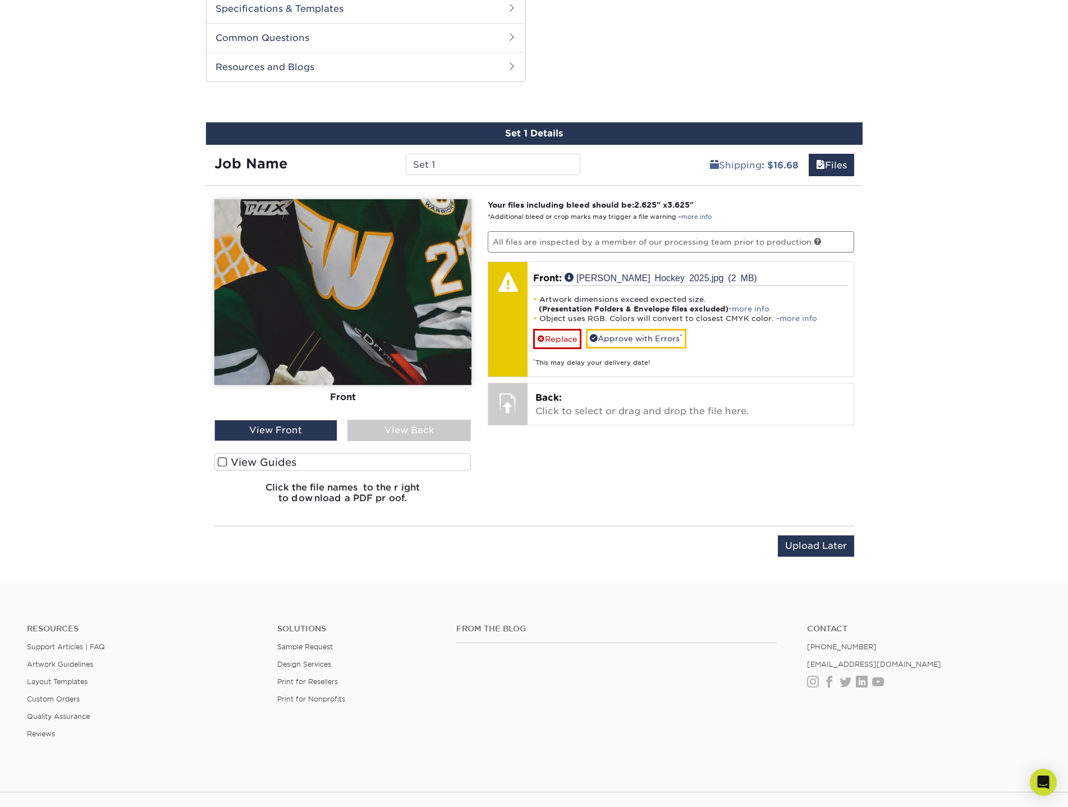
scroll to position [561, 0]
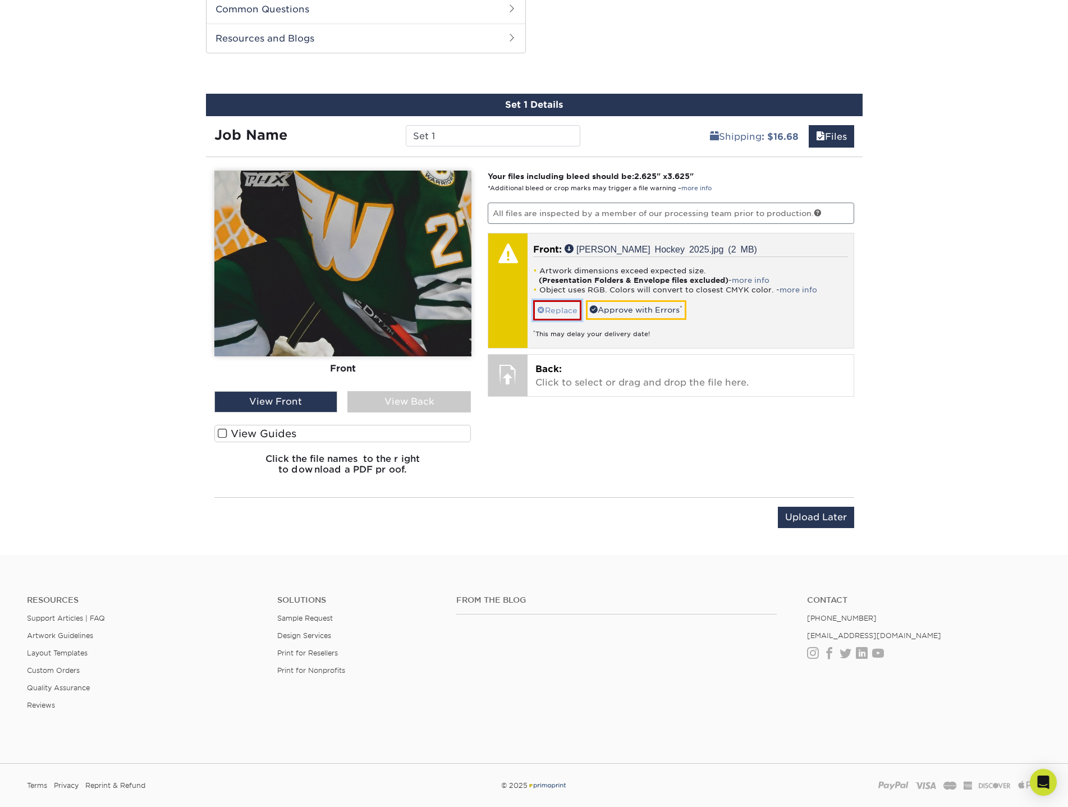
click at [542, 310] on span at bounding box center [541, 310] width 8 height 9
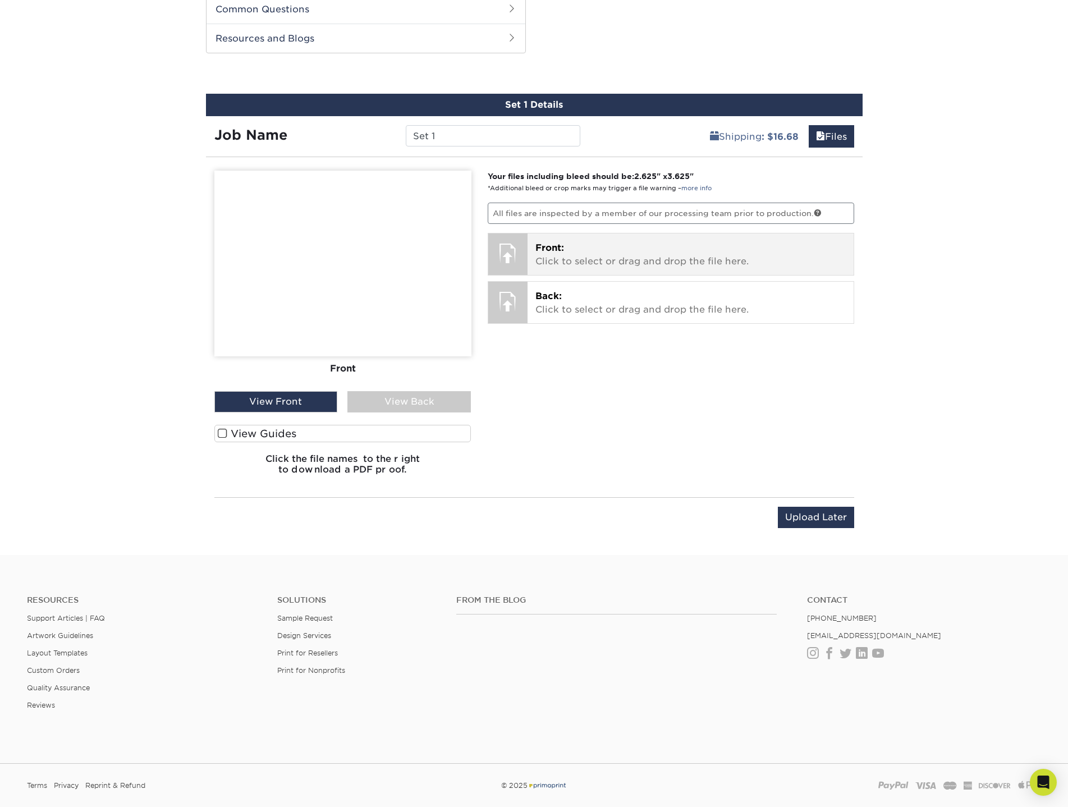
click at [589, 259] on p "Front: Click to select or drag and drop the file here." at bounding box center [690, 254] width 310 height 27
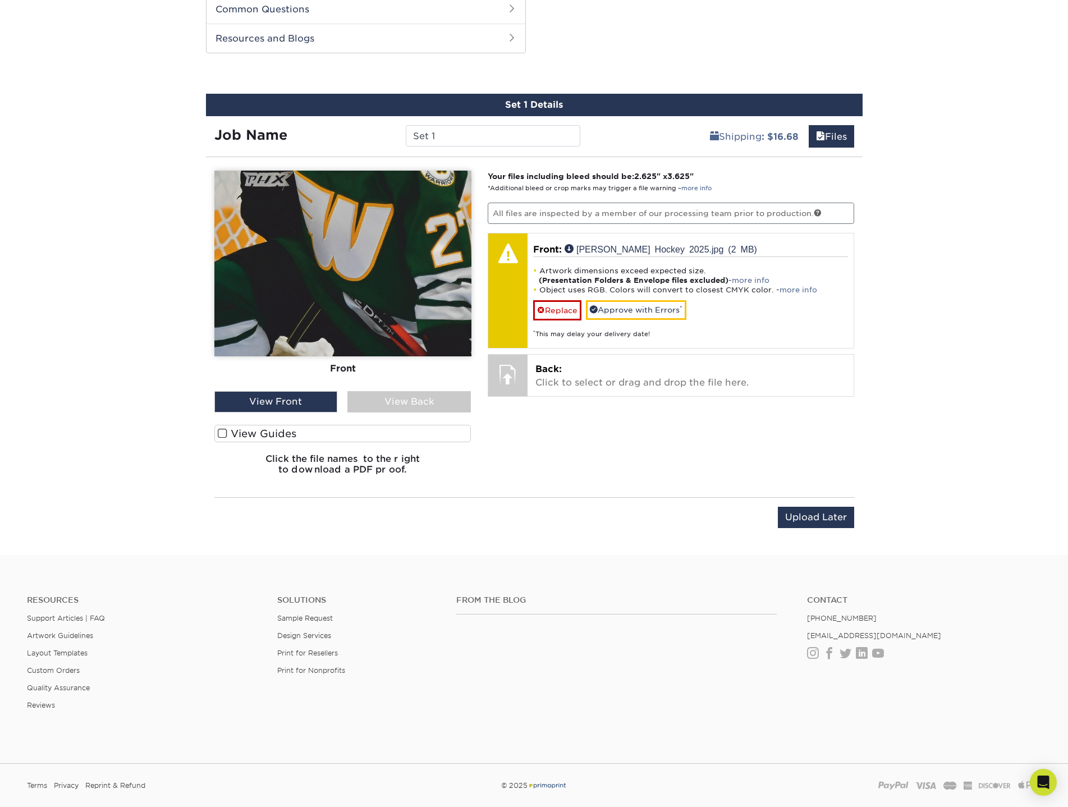
click at [218, 433] on span at bounding box center [223, 433] width 10 height 11
click at [0, 0] on input "View Guides" at bounding box center [0, 0] width 0 height 0
